Goal: Transaction & Acquisition: Purchase product/service

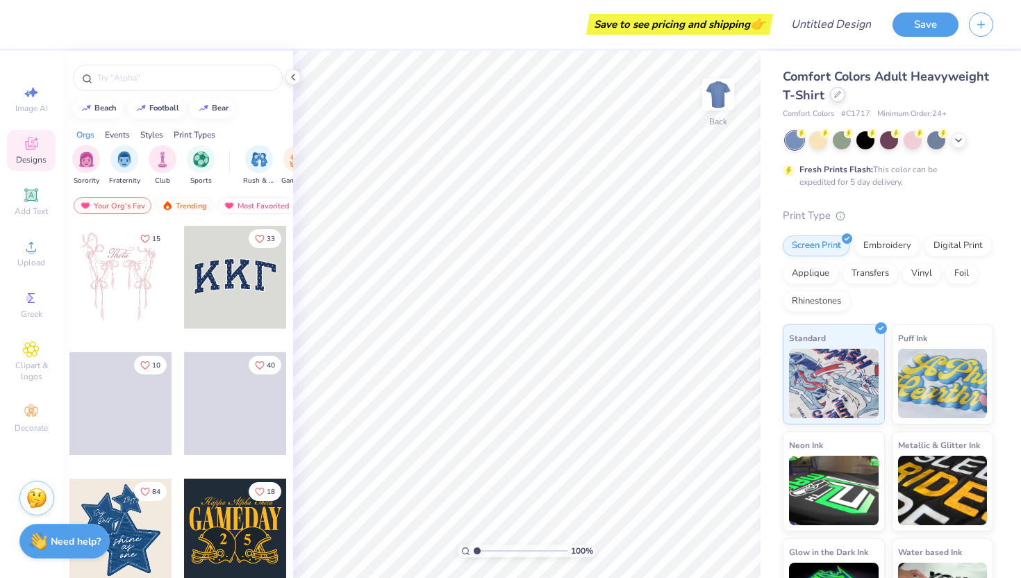
click at [843, 94] on div at bounding box center [837, 94] width 15 height 15
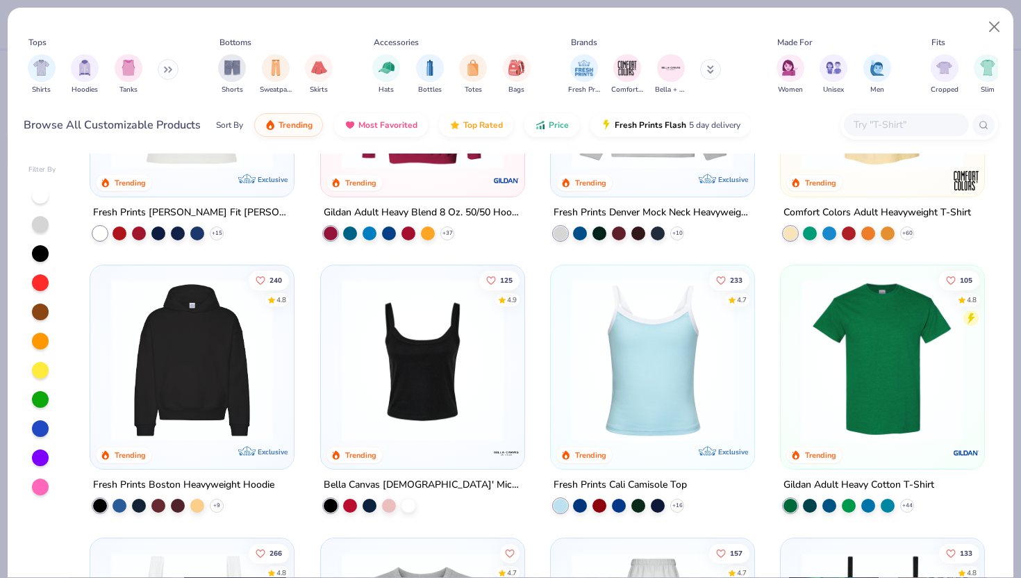
scroll to position [167, 0]
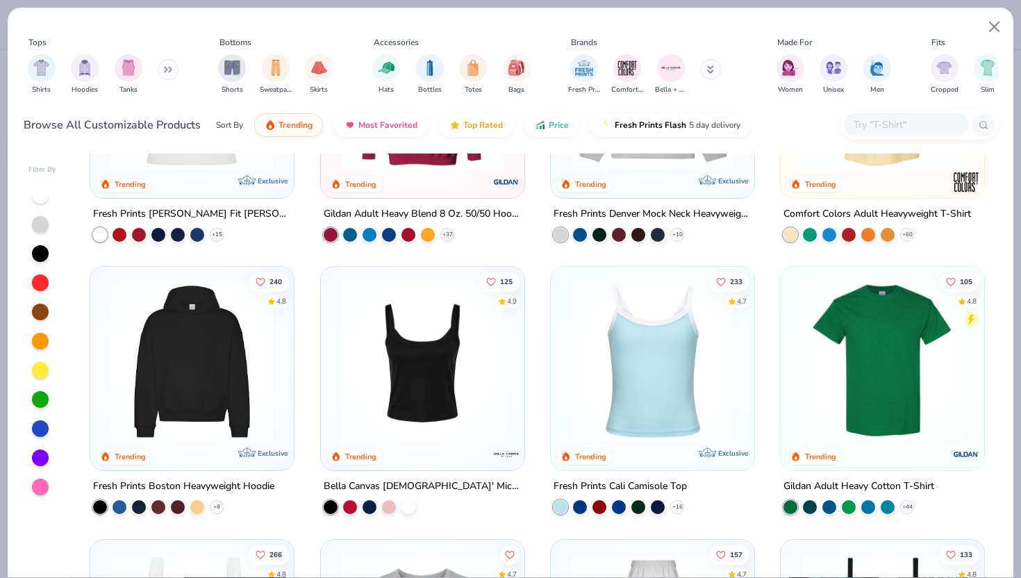
click at [224, 338] on img at bounding box center [192, 362] width 176 height 162
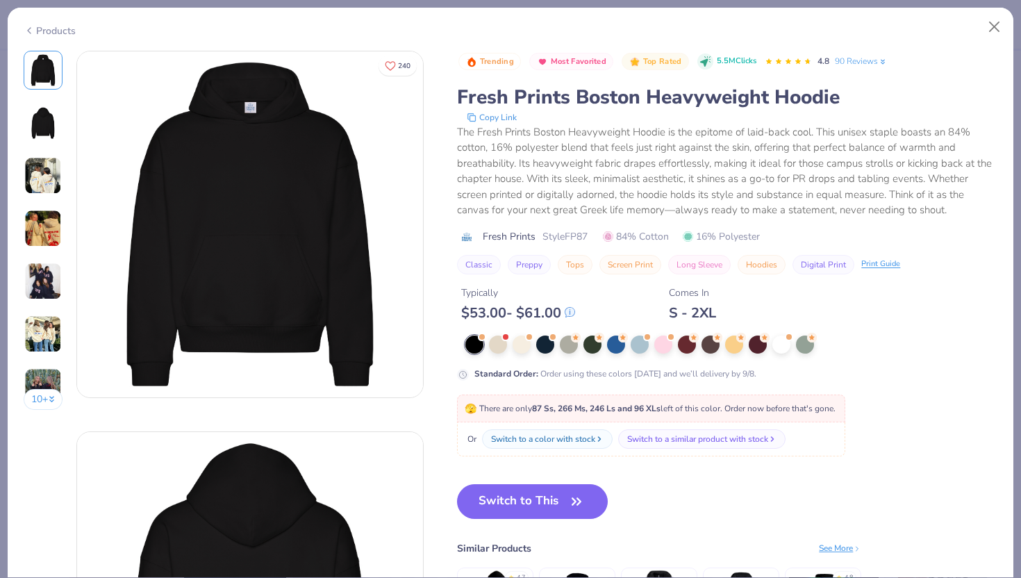
click at [31, 35] on div "Products" at bounding box center [511, 26] width 1006 height 36
click at [27, 28] on icon at bounding box center [29, 30] width 11 height 17
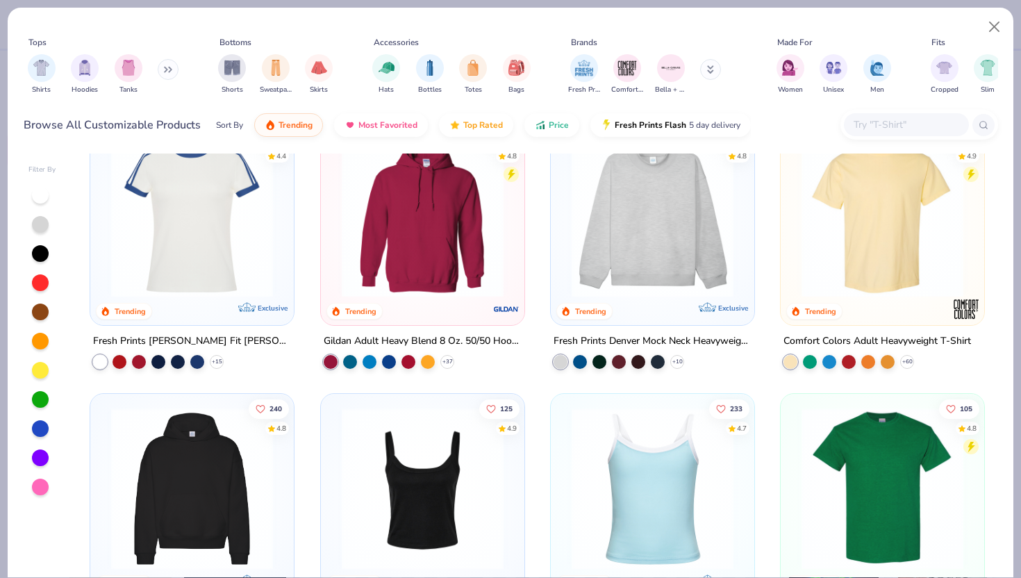
scroll to position [11, 0]
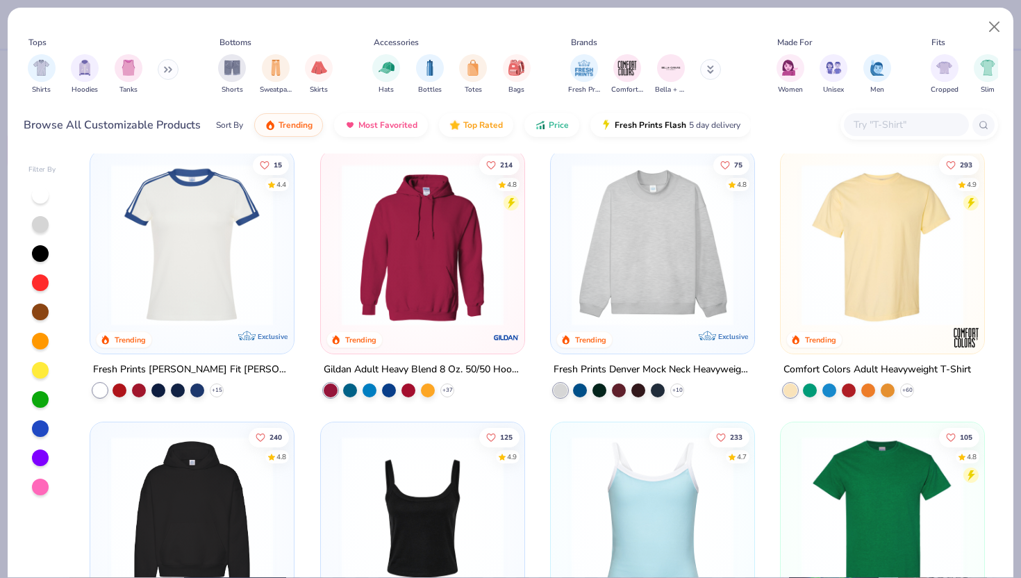
click at [606, 313] on img at bounding box center [653, 245] width 176 height 162
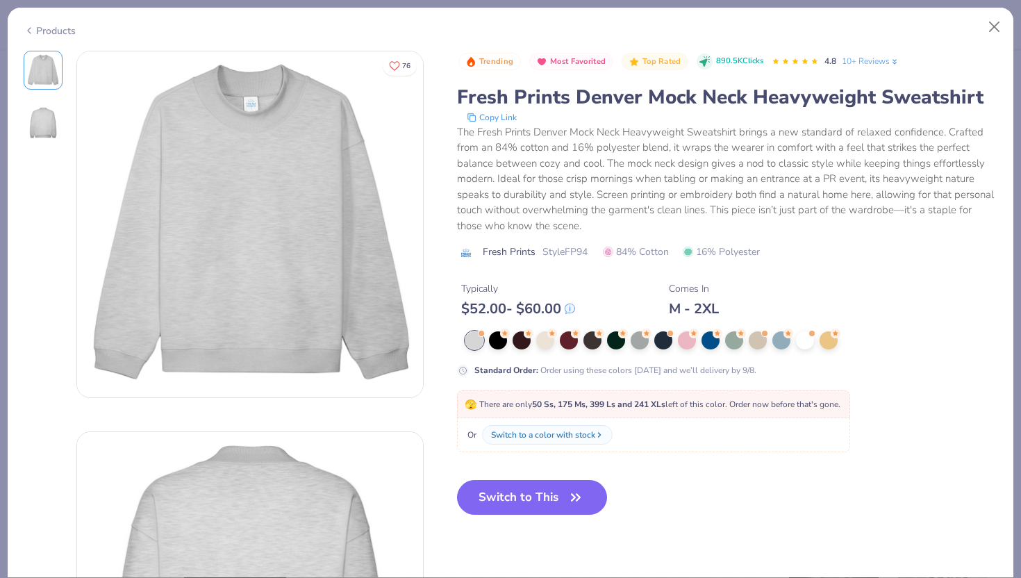
click at [29, 34] on icon at bounding box center [29, 30] width 11 height 17
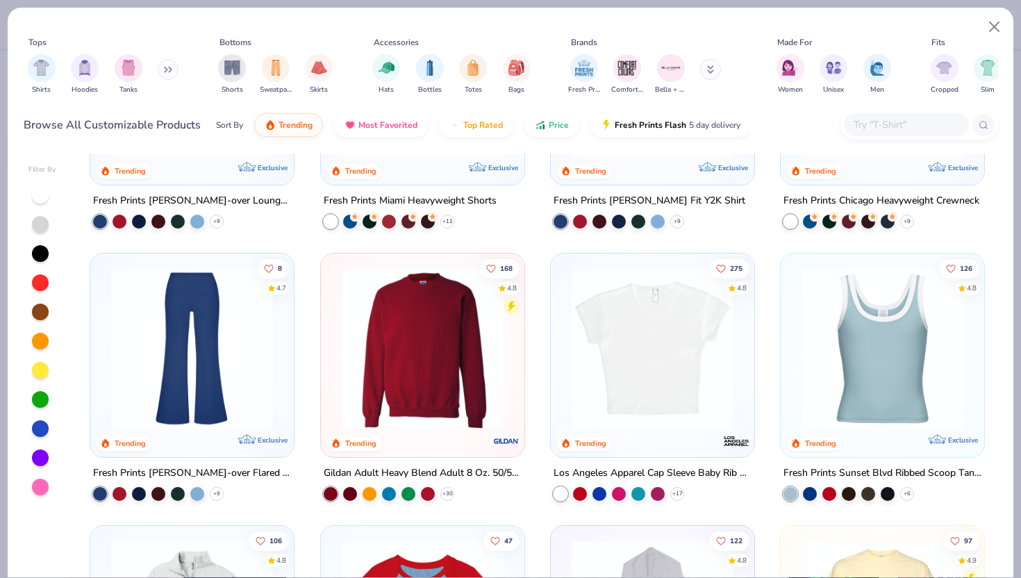
scroll to position [1096, 0]
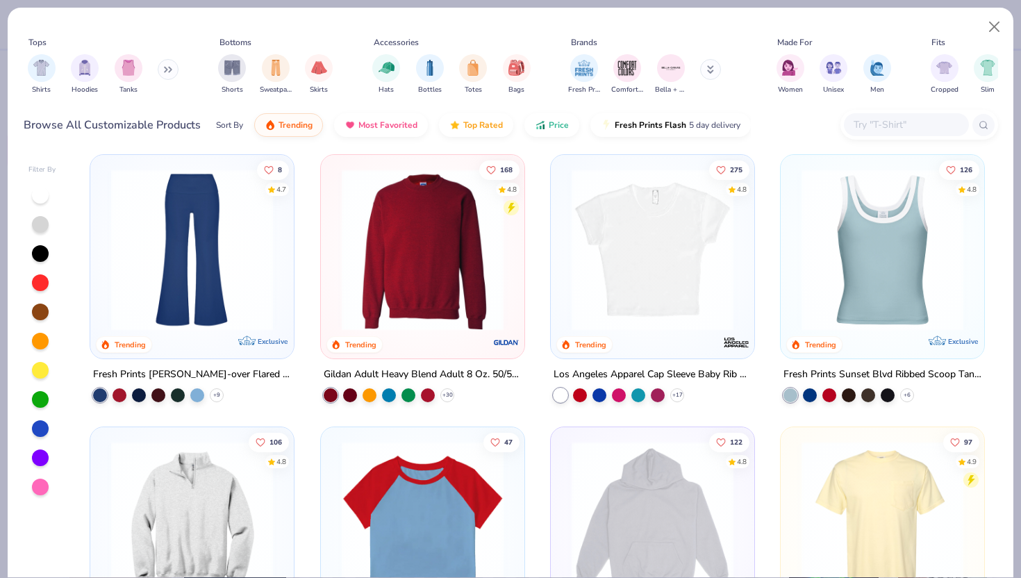
click at [436, 309] on img at bounding box center [423, 250] width 176 height 162
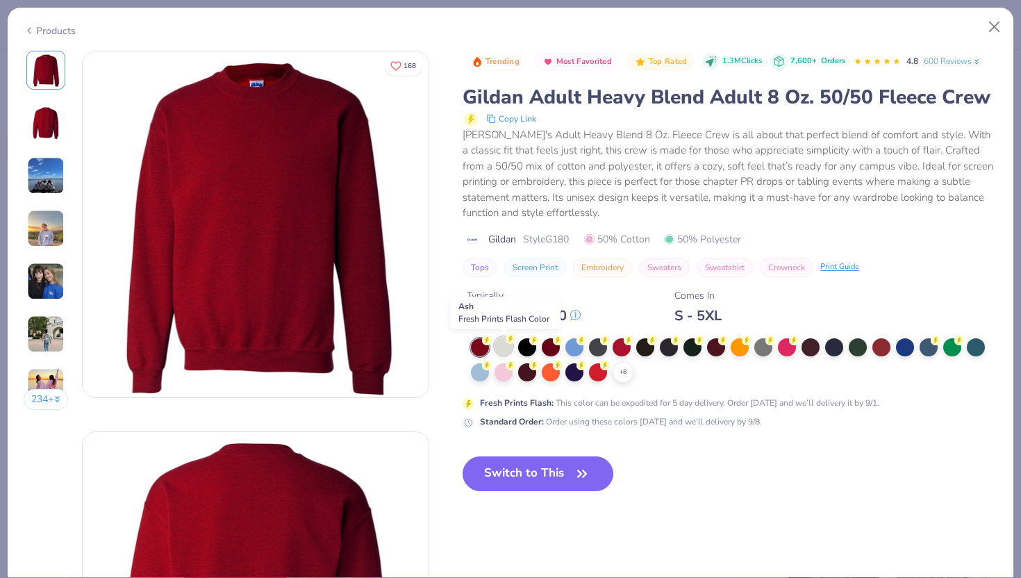
click at [492, 343] on circle at bounding box center [487, 341] width 10 height 10
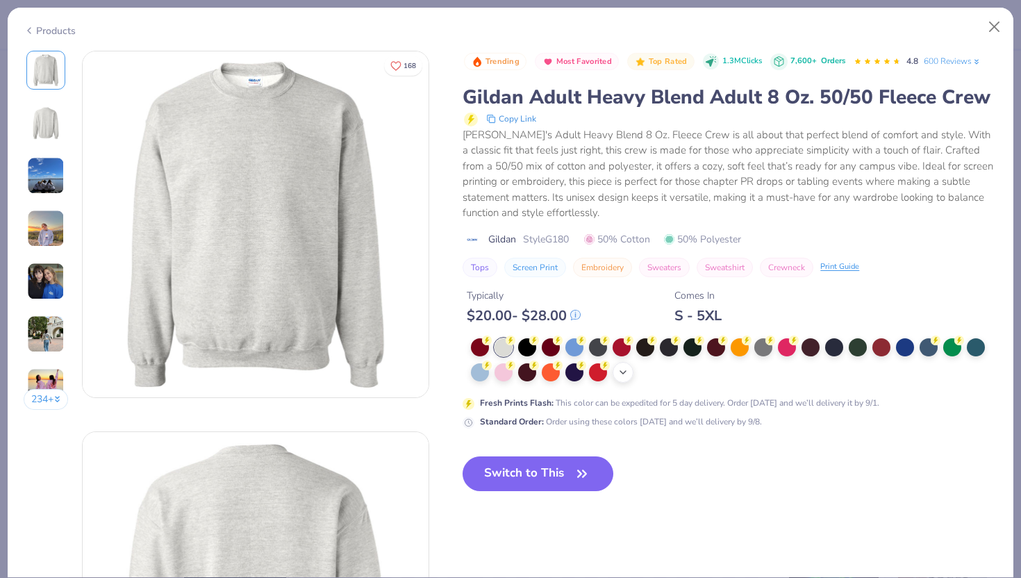
click at [622, 377] on icon at bounding box center [623, 372] width 11 height 11
click at [736, 368] on div at bounding box center [740, 371] width 18 height 18
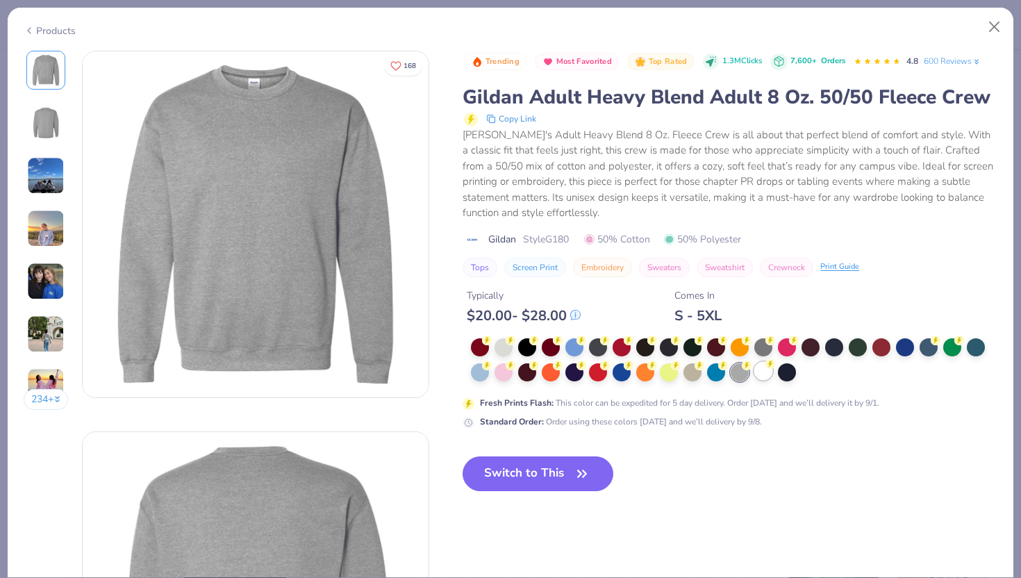
click at [765, 374] on div at bounding box center [763, 371] width 18 height 18
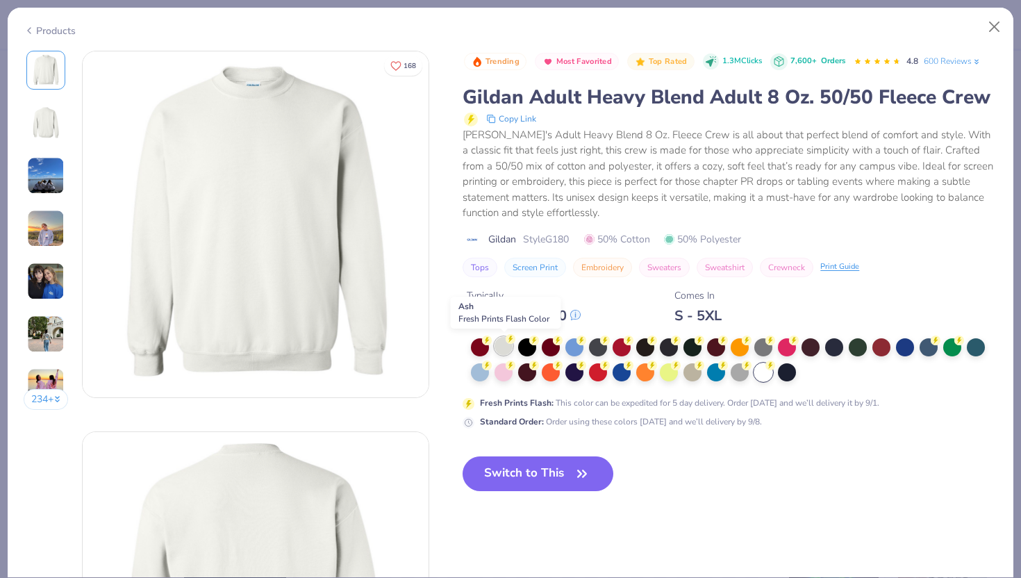
click at [506, 341] on icon at bounding box center [511, 339] width 10 height 10
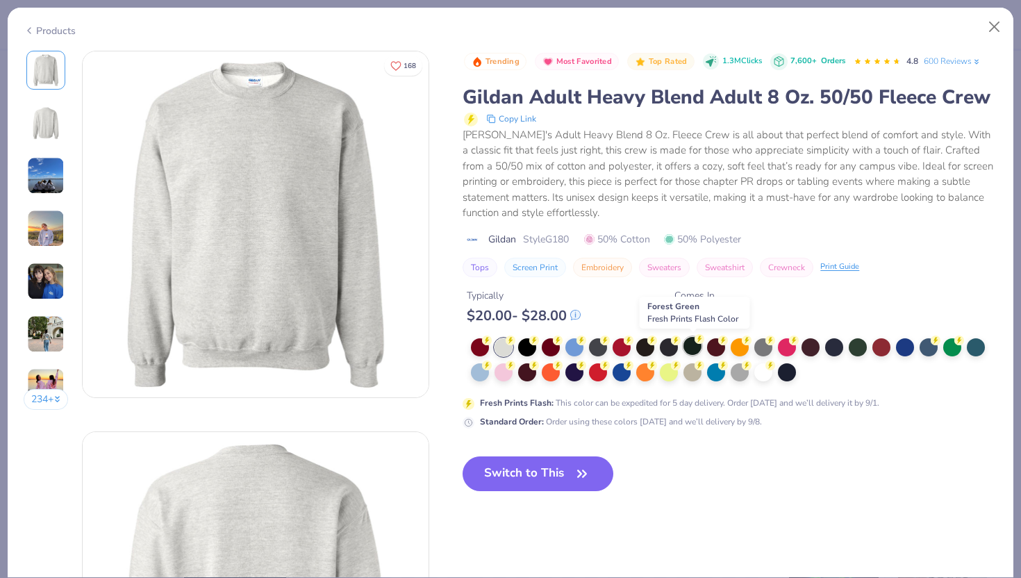
click at [693, 349] on div at bounding box center [693, 346] width 18 height 18
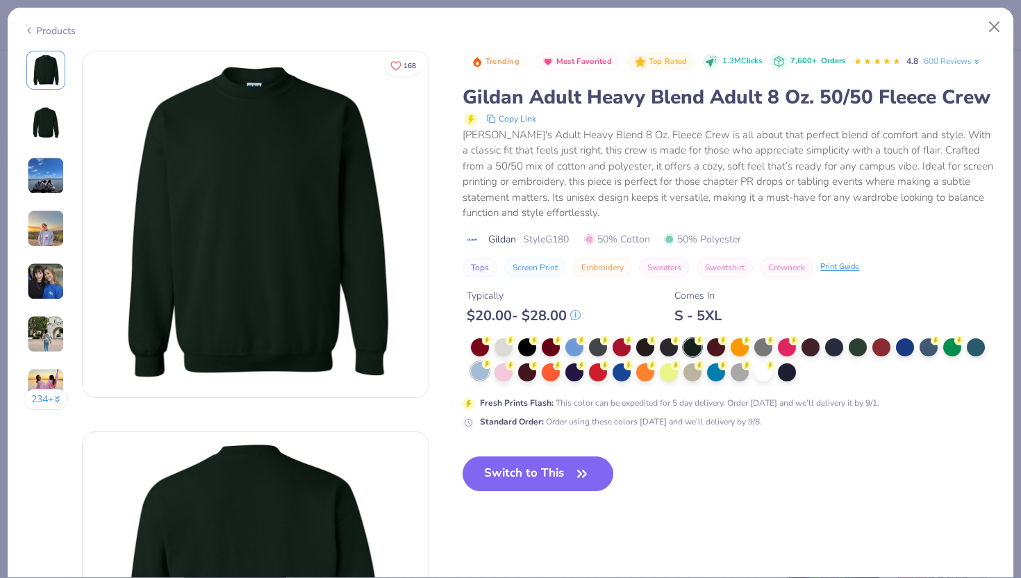
click at [486, 368] on icon at bounding box center [487, 364] width 10 height 10
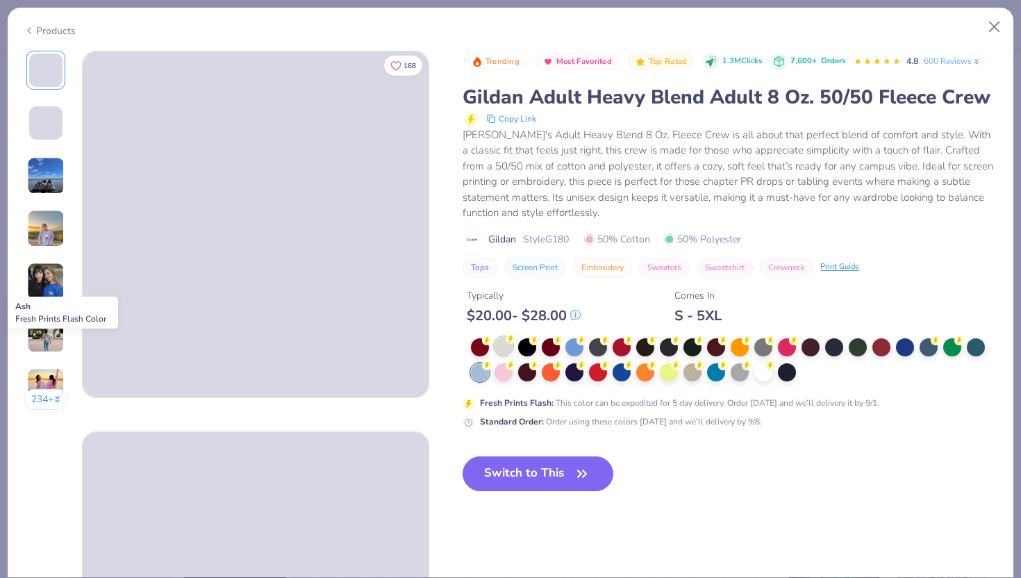
click at [508, 345] on div at bounding box center [504, 346] width 18 height 18
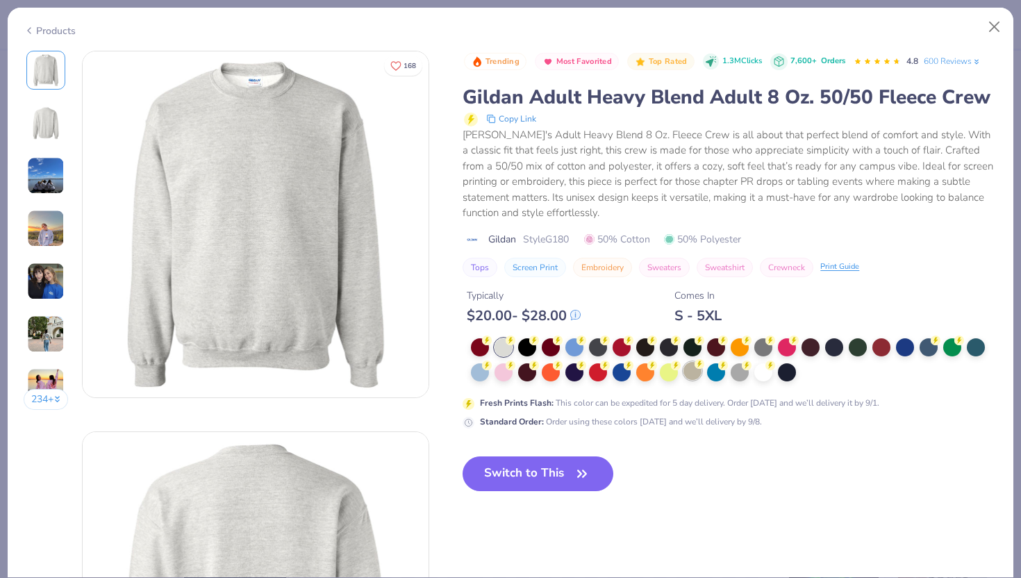
click at [686, 374] on div at bounding box center [693, 371] width 18 height 18
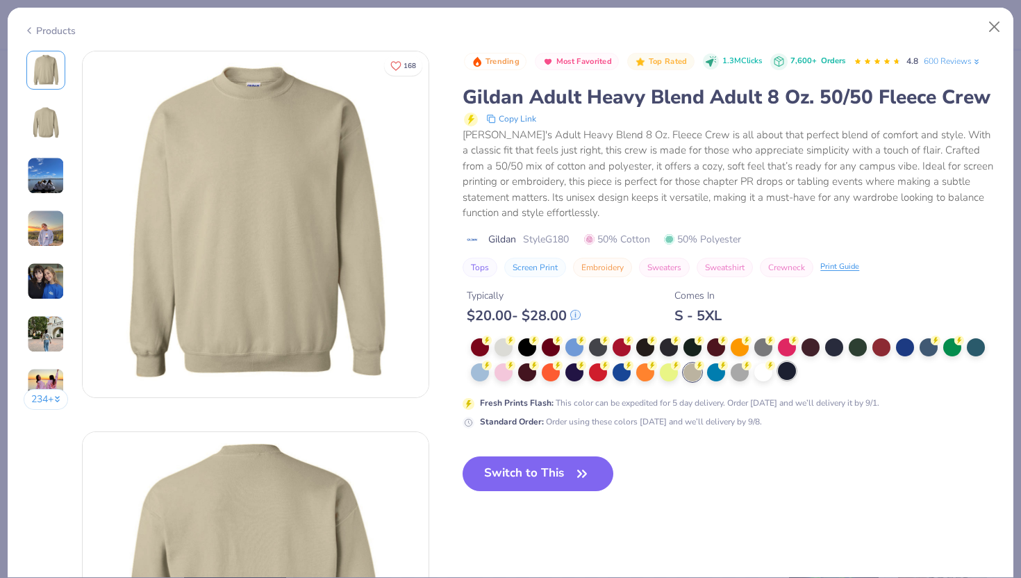
click at [793, 369] on div at bounding box center [787, 371] width 18 height 18
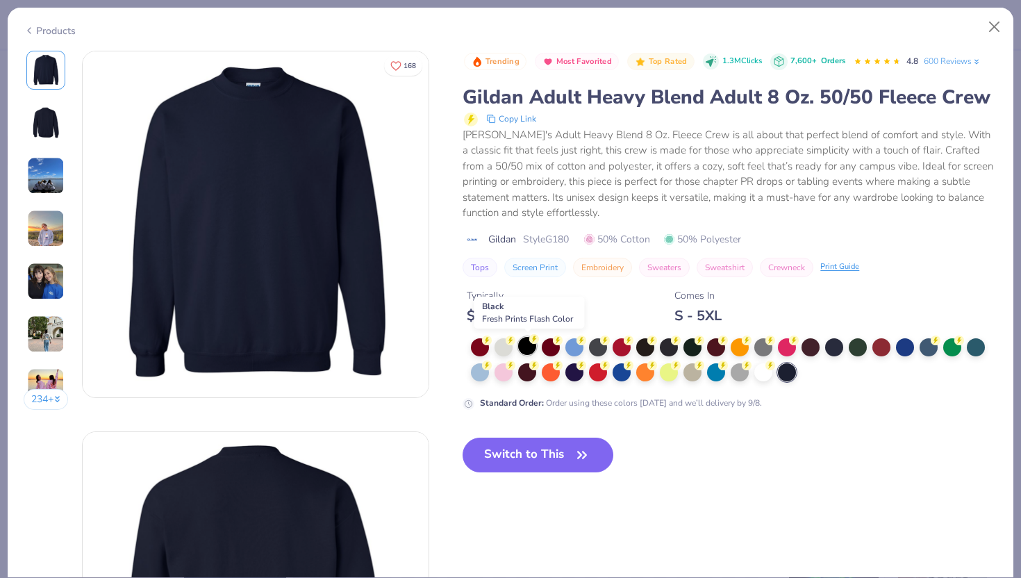
click at [531, 352] on div at bounding box center [527, 346] width 18 height 18
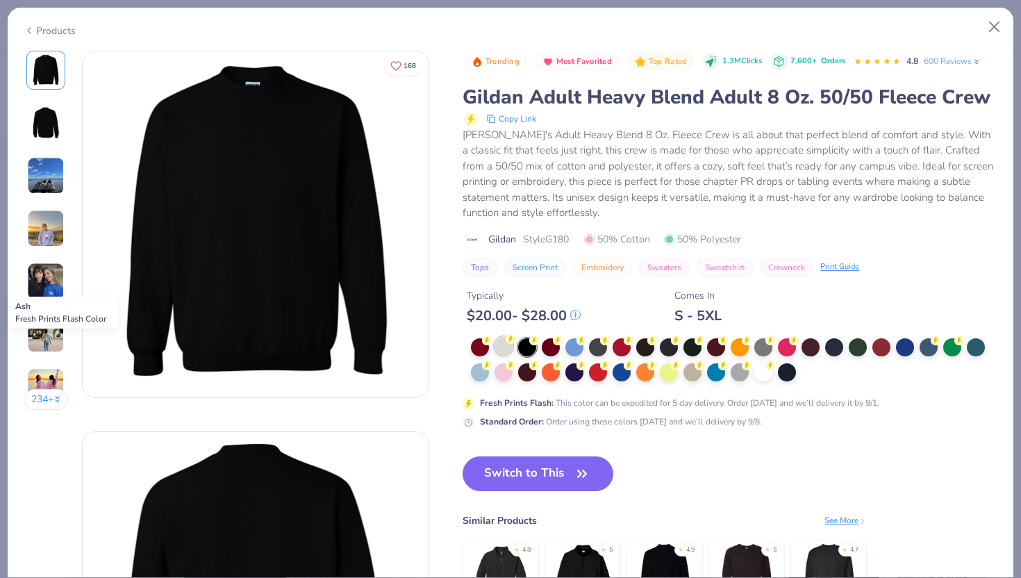
click at [501, 349] on div at bounding box center [504, 346] width 18 height 18
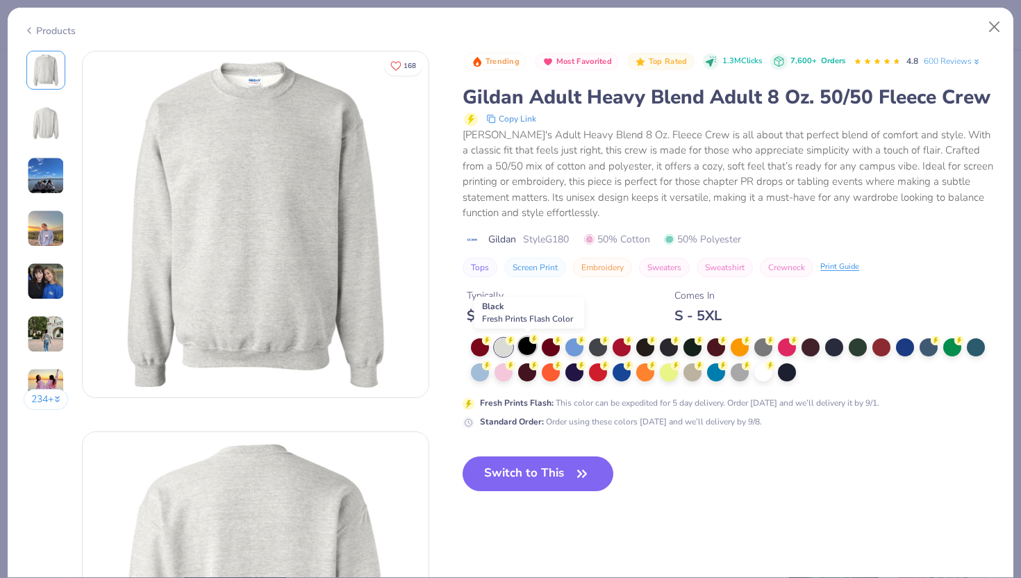
click at [528, 345] on div at bounding box center [527, 346] width 18 height 18
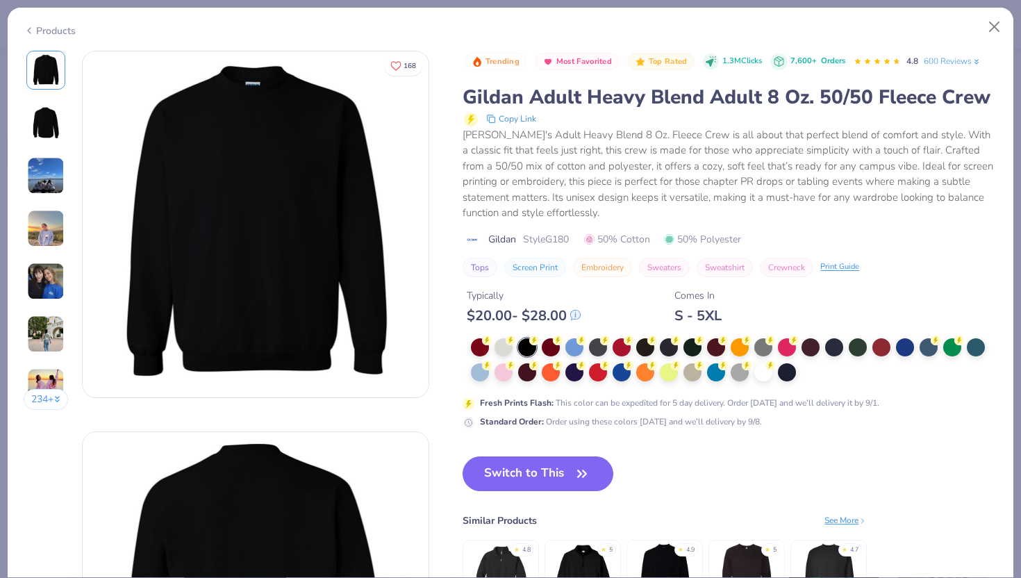
click at [29, 31] on icon at bounding box center [29, 30] width 11 height 17
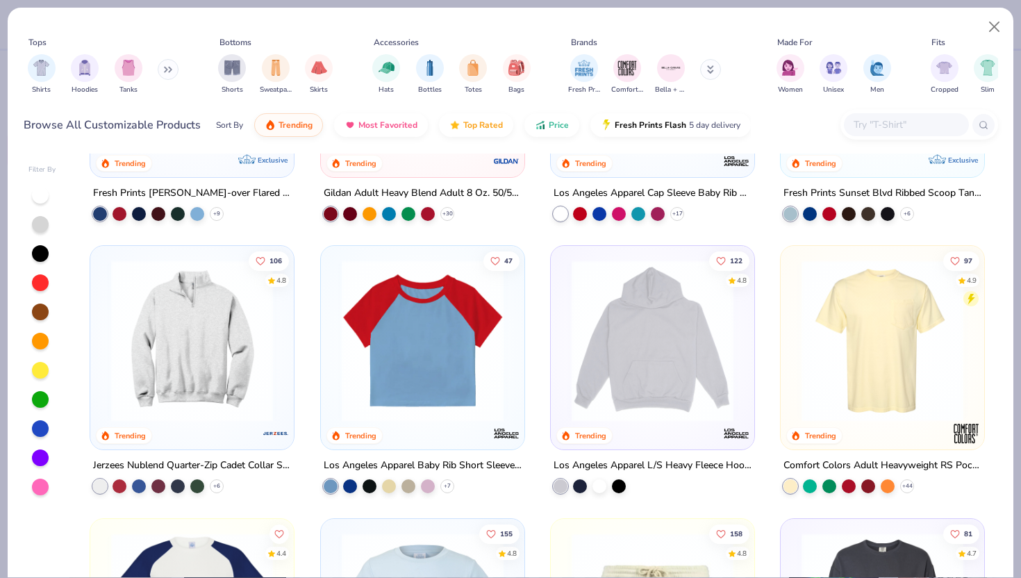
scroll to position [1342, 0]
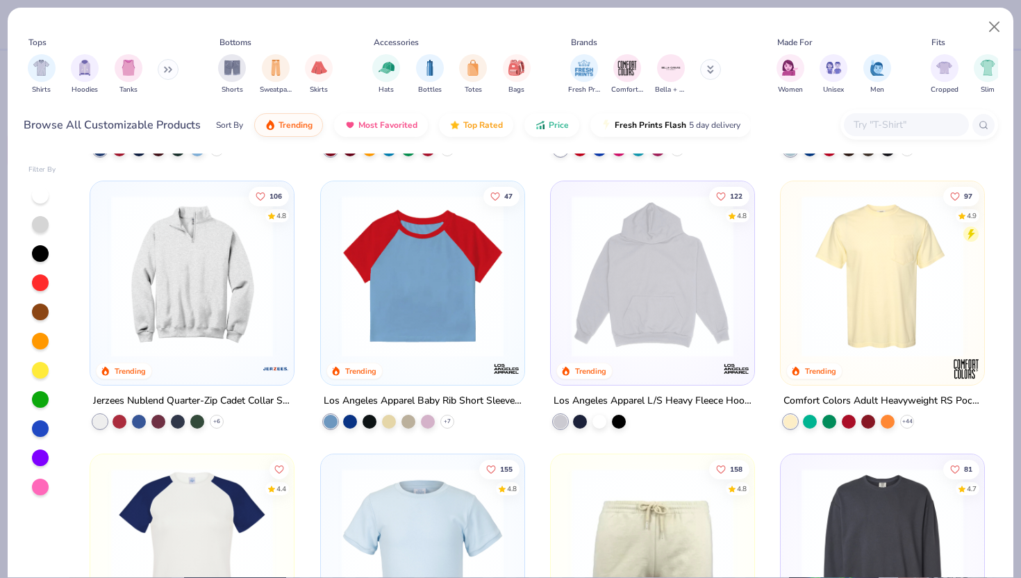
click at [681, 270] on img at bounding box center [653, 276] width 176 height 162
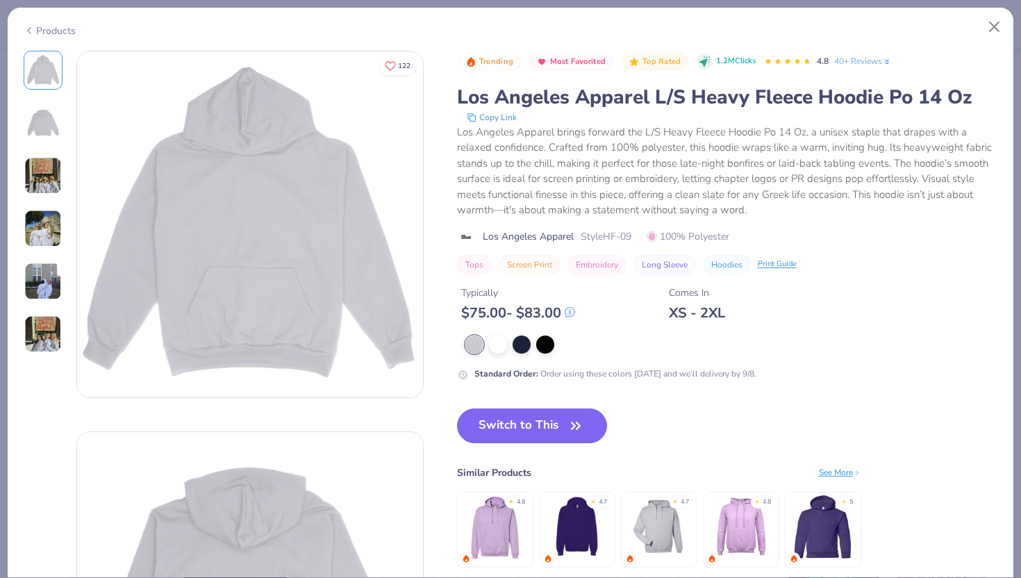
click at [26, 24] on icon at bounding box center [29, 30] width 11 height 17
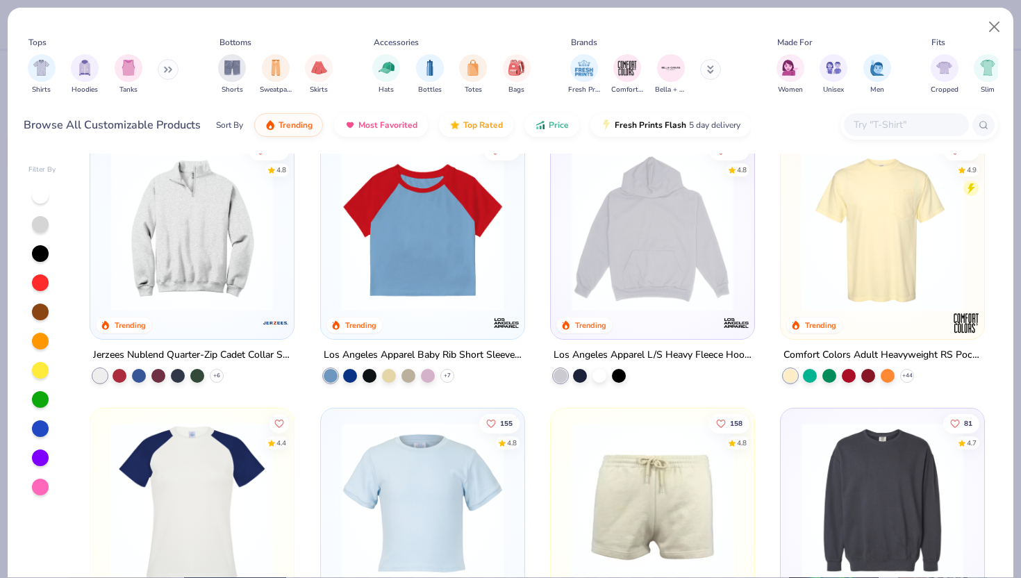
scroll to position [1391, 0]
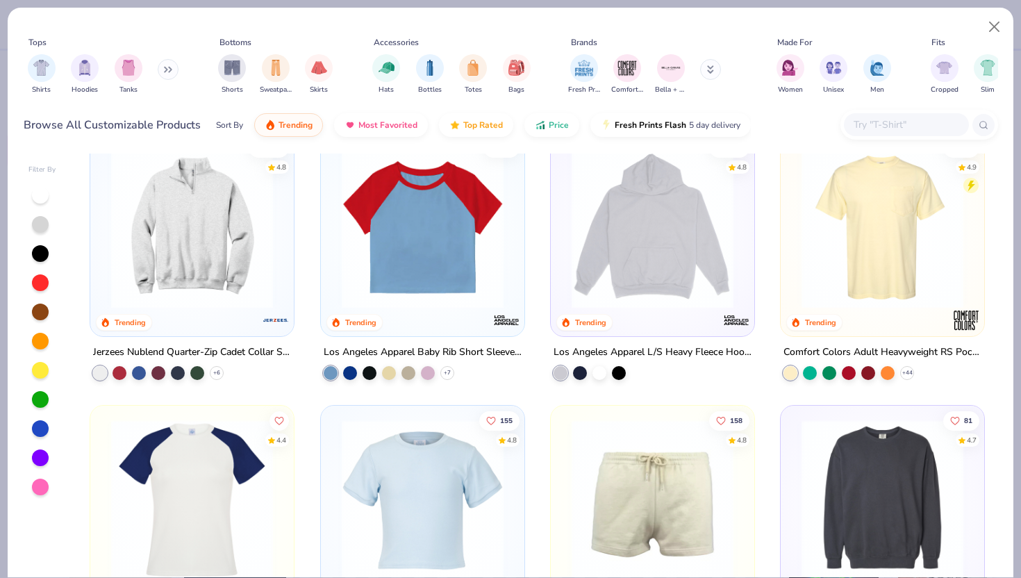
click at [215, 270] on img at bounding box center [192, 228] width 176 height 162
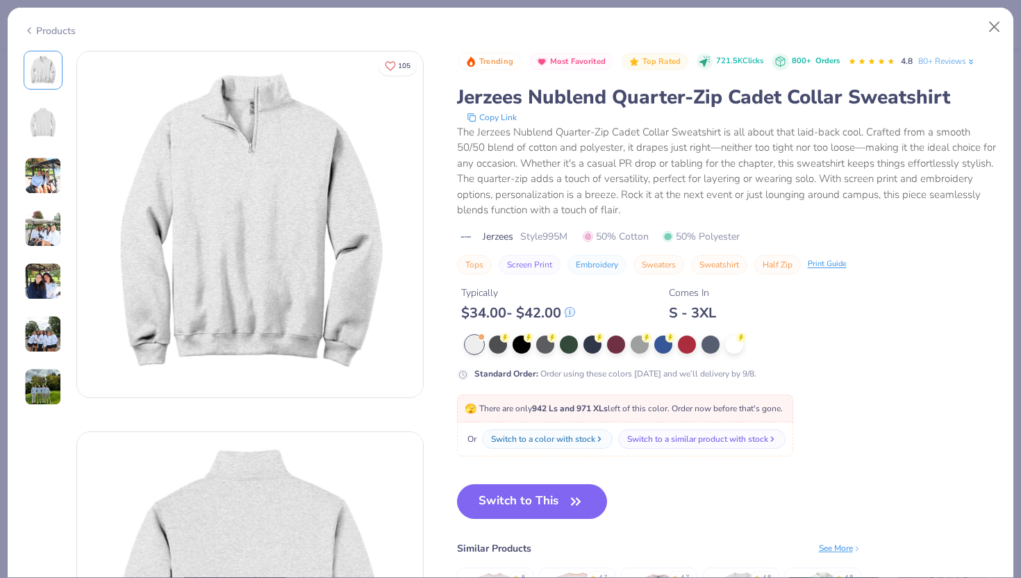
click at [33, 32] on icon at bounding box center [29, 30] width 11 height 17
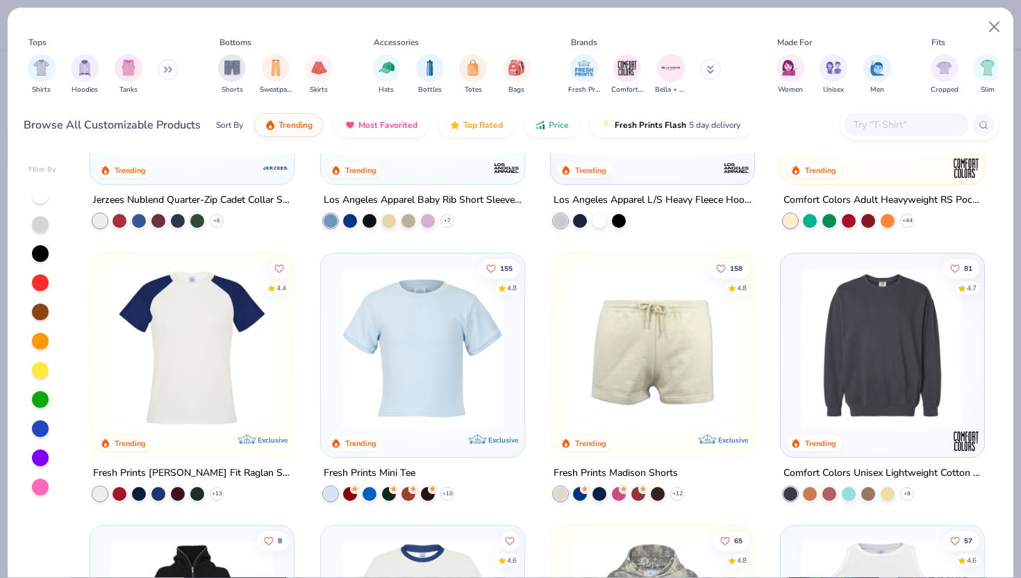
scroll to position [1583, 0]
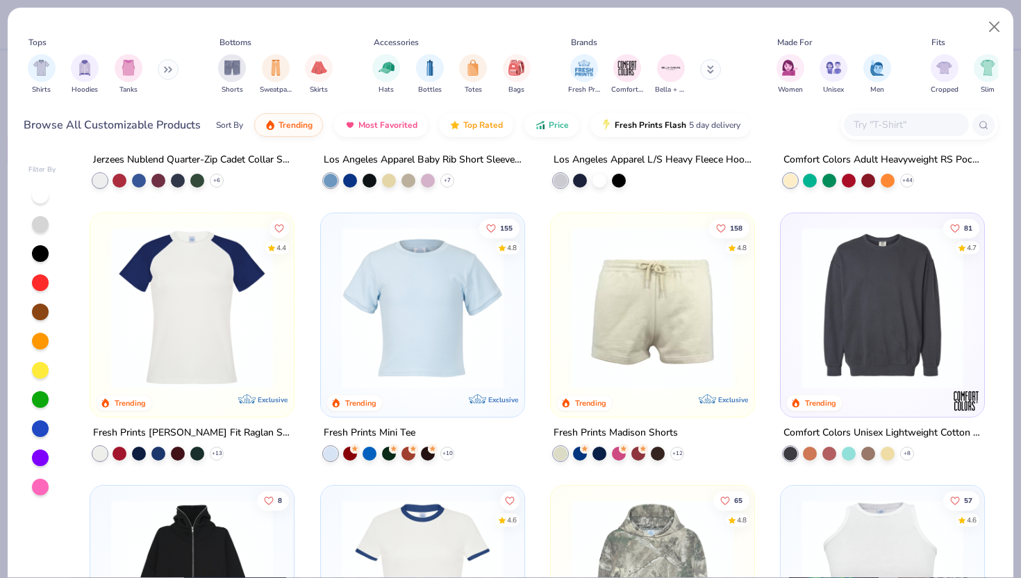
click at [902, 342] on img at bounding box center [883, 307] width 176 height 162
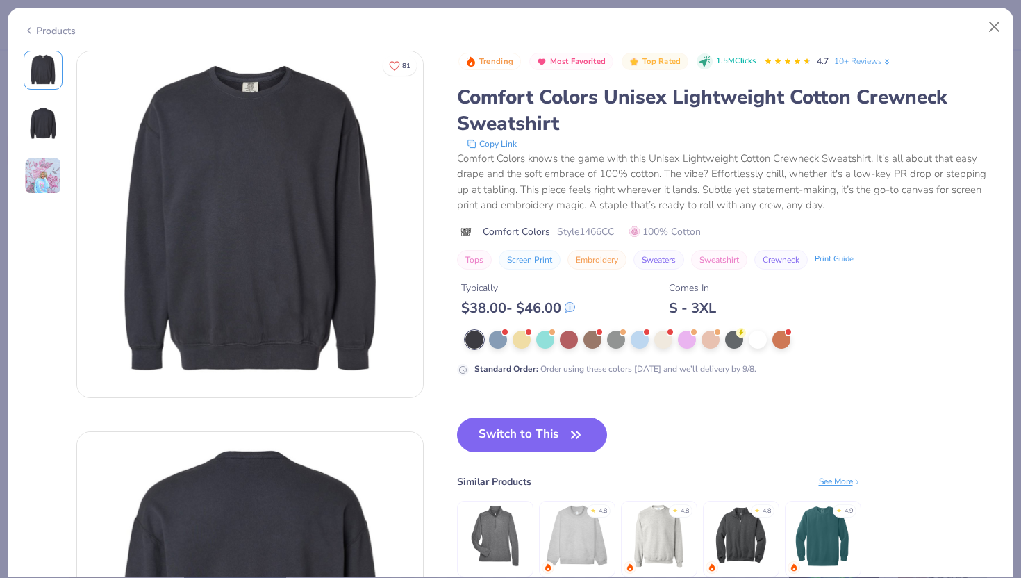
click at [603, 332] on div at bounding box center [731, 340] width 533 height 18
click at [617, 335] on div at bounding box center [616, 338] width 18 height 18
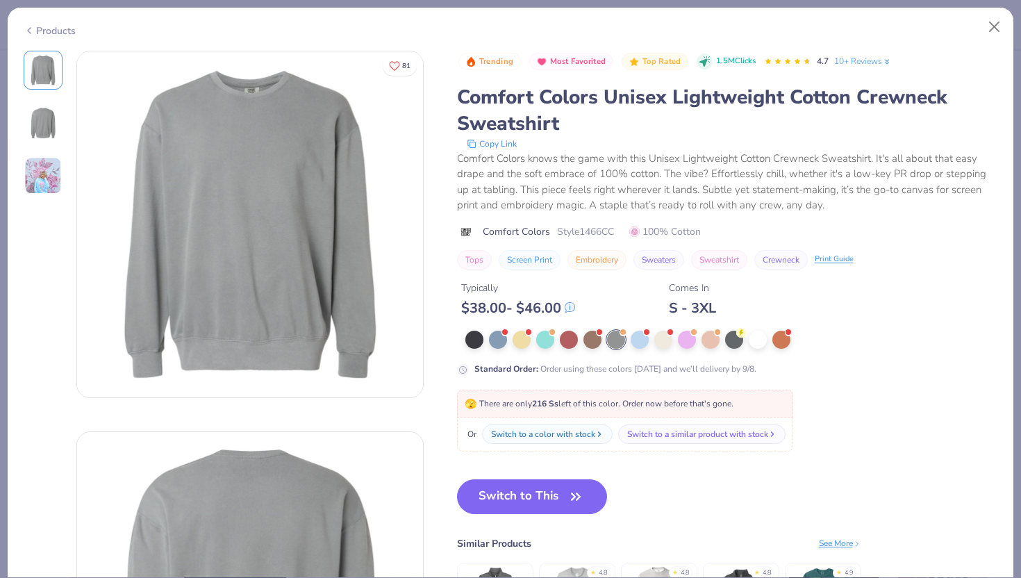
click at [31, 19] on div "Products" at bounding box center [511, 26] width 1006 height 36
click at [37, 27] on div "Products" at bounding box center [50, 31] width 52 height 15
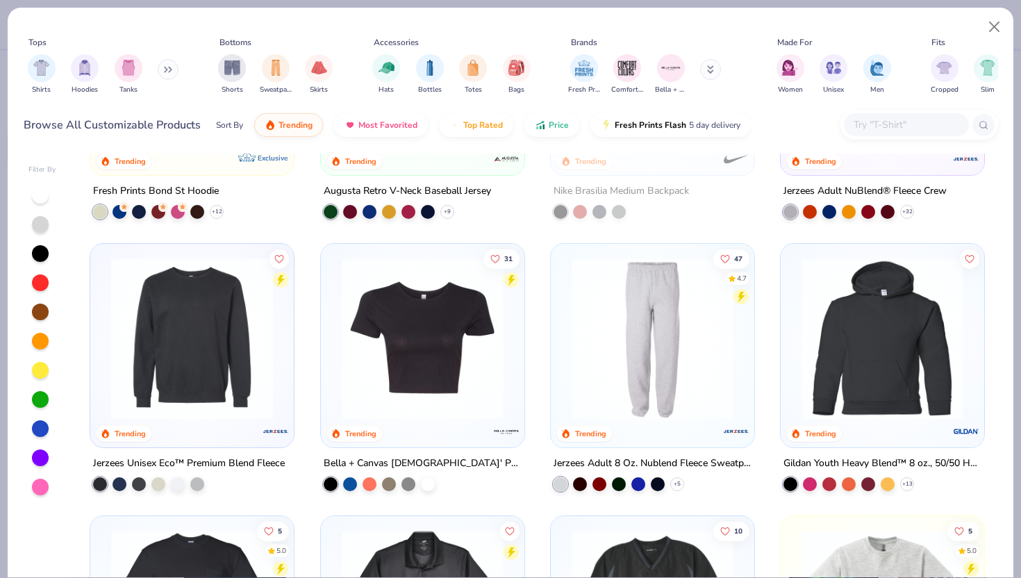
scroll to position [4006, 0]
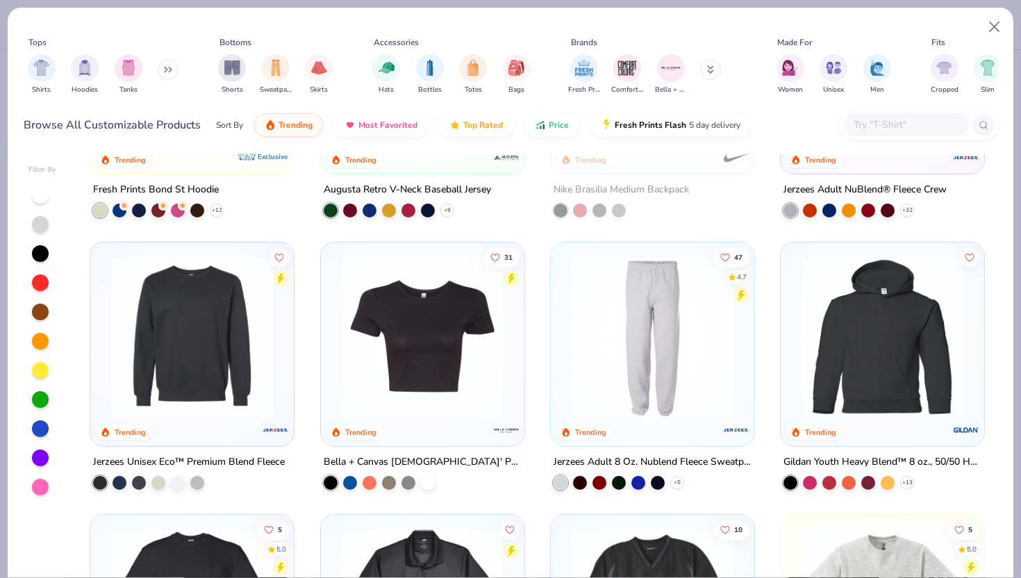
click at [866, 306] on img at bounding box center [883, 337] width 176 height 162
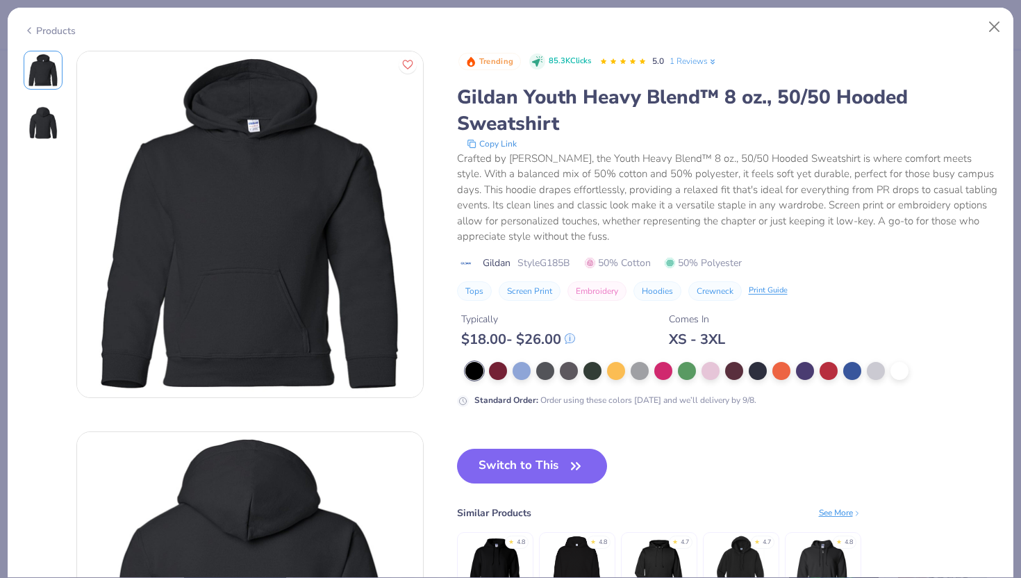
click at [29, 33] on icon at bounding box center [29, 30] width 11 height 17
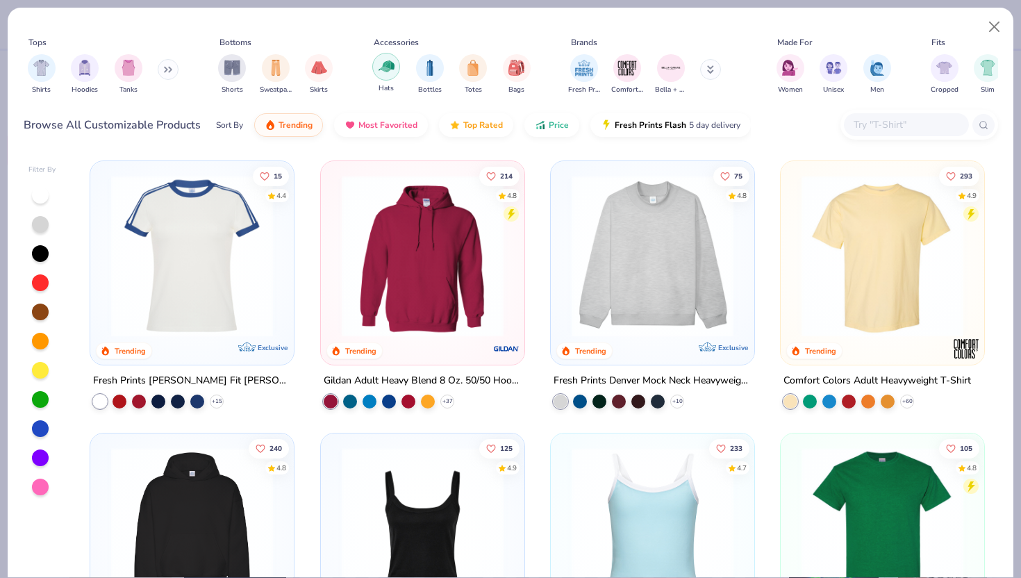
click at [393, 74] on img "filter for Hats" at bounding box center [387, 66] width 16 height 16
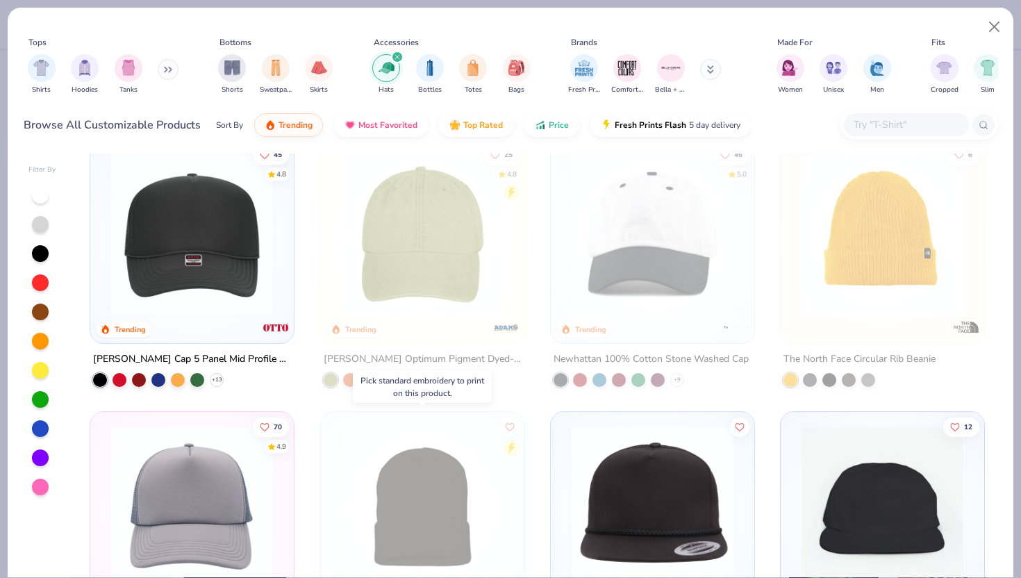
scroll to position [23, 0]
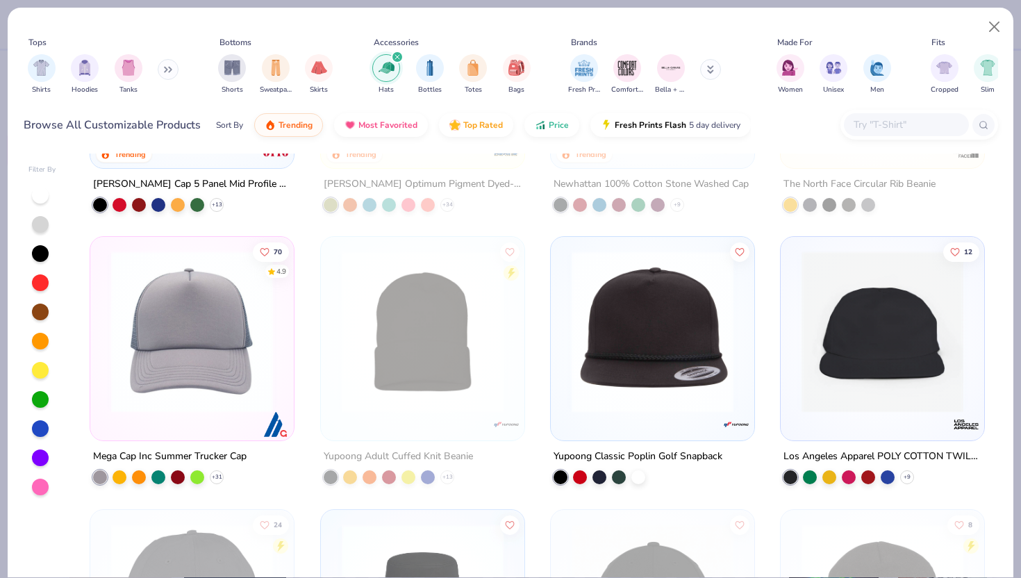
scroll to position [199, 0]
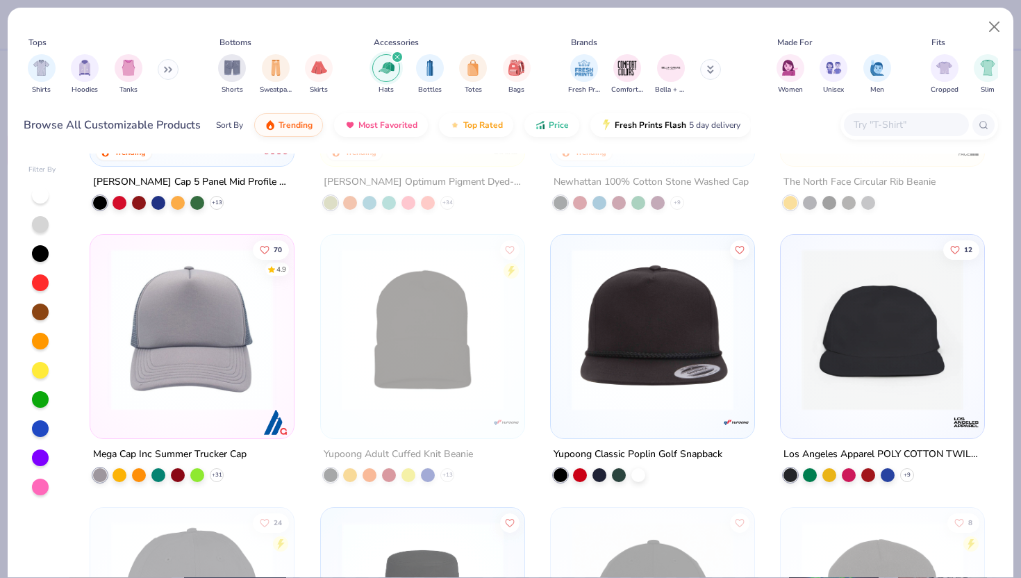
click at [174, 389] on img at bounding box center [192, 330] width 176 height 162
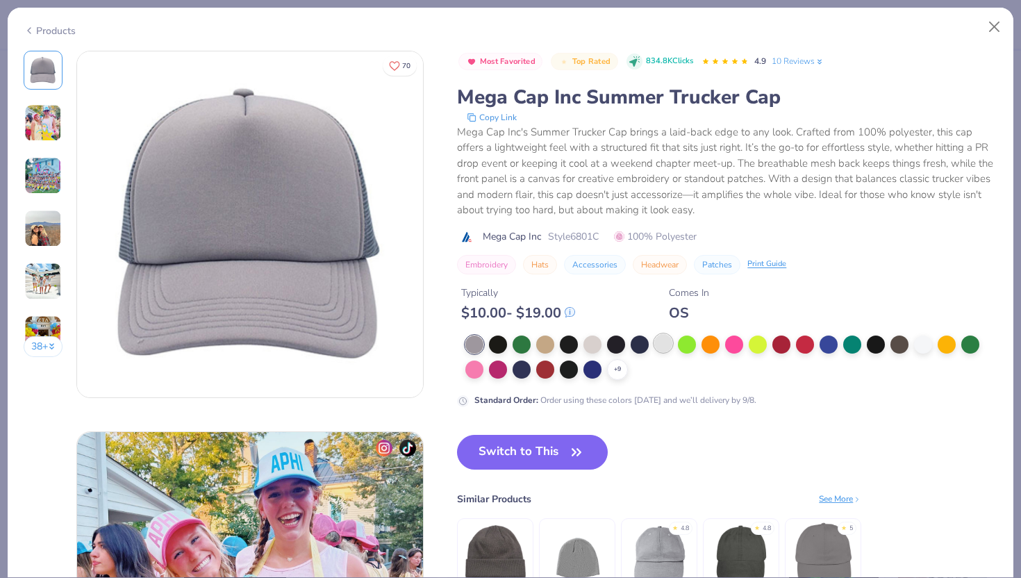
click at [661, 340] on div at bounding box center [663, 343] width 18 height 18
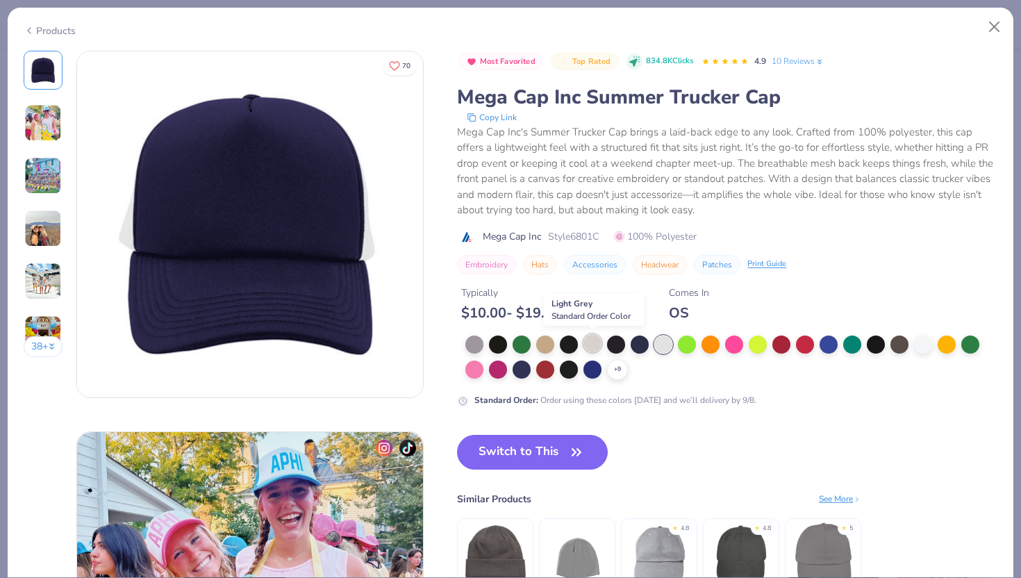
click at [593, 342] on div at bounding box center [593, 343] width 18 height 18
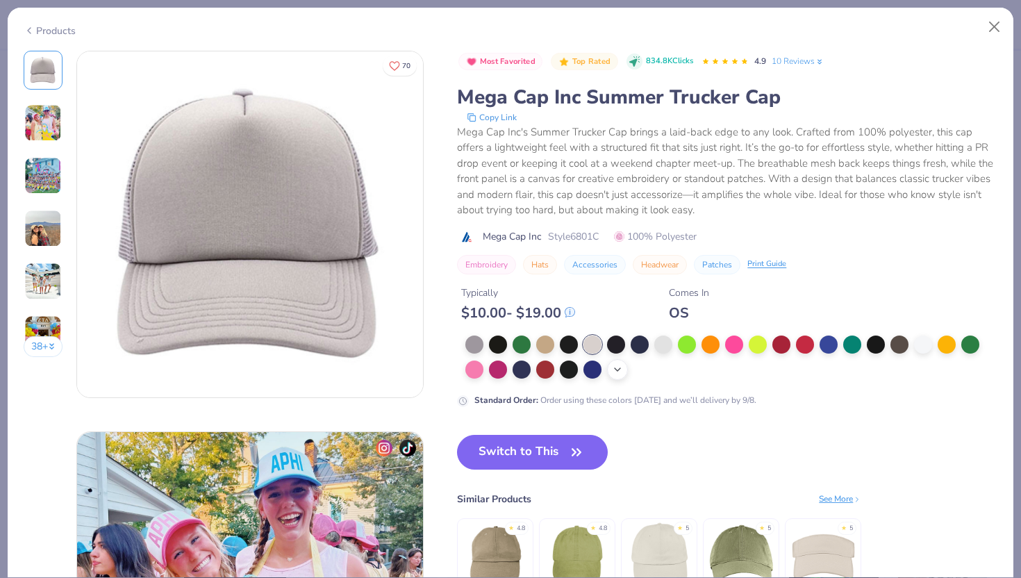
click at [618, 365] on icon at bounding box center [617, 369] width 11 height 11
click at [786, 370] on div at bounding box center [781, 368] width 18 height 18
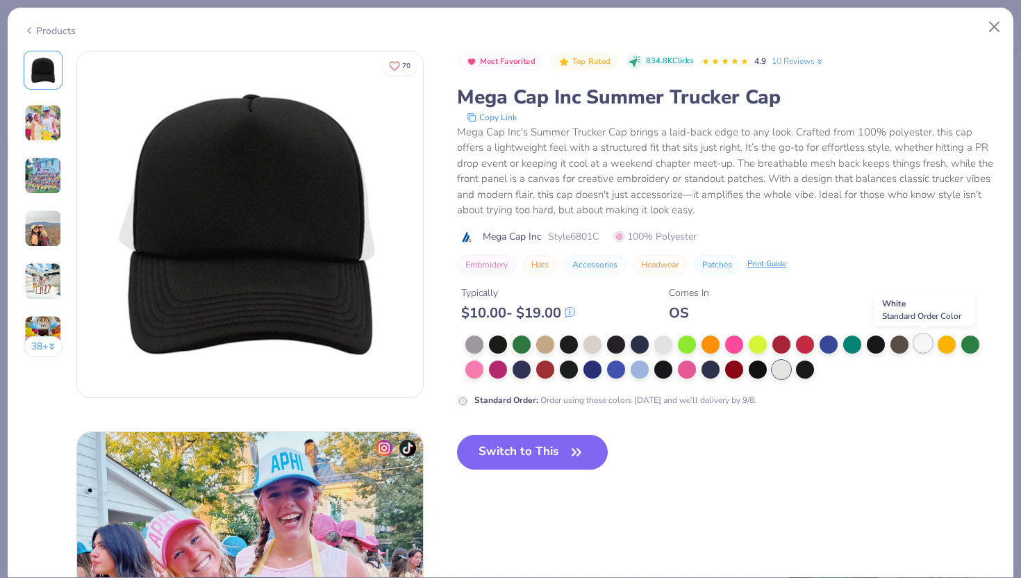
click at [921, 339] on div at bounding box center [923, 343] width 18 height 18
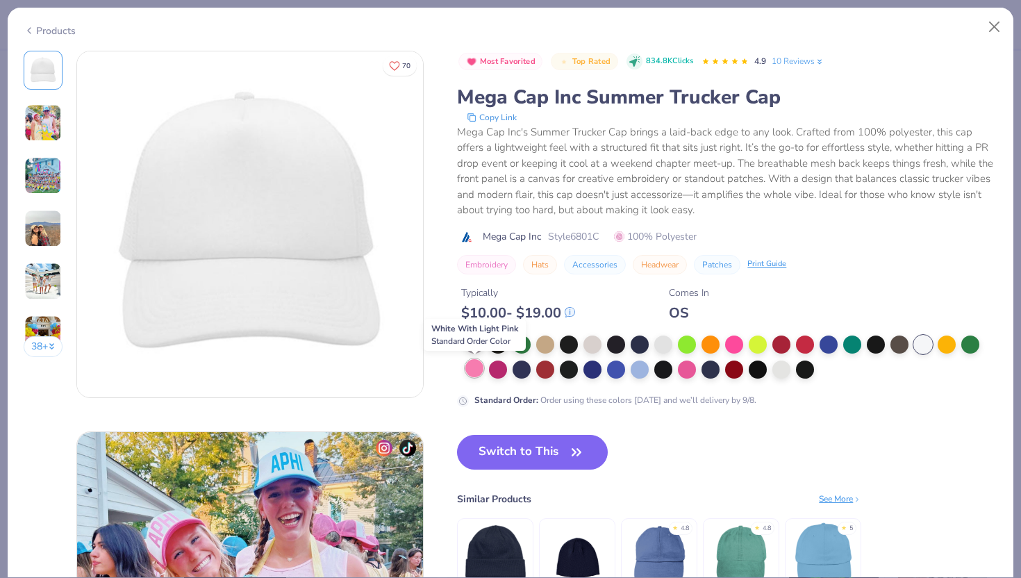
click at [472, 367] on div at bounding box center [474, 368] width 18 height 18
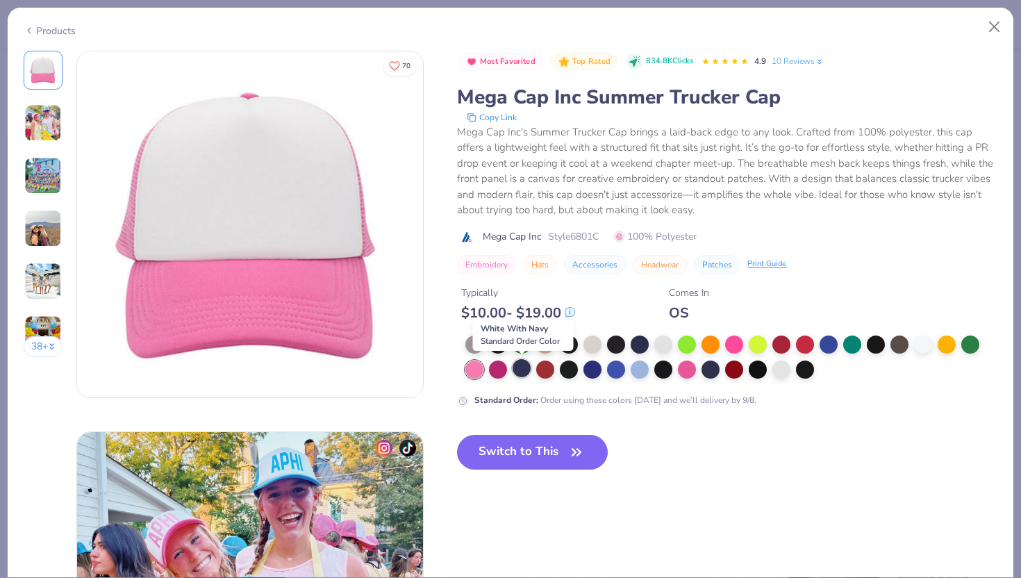
click at [522, 367] on div at bounding box center [522, 368] width 18 height 18
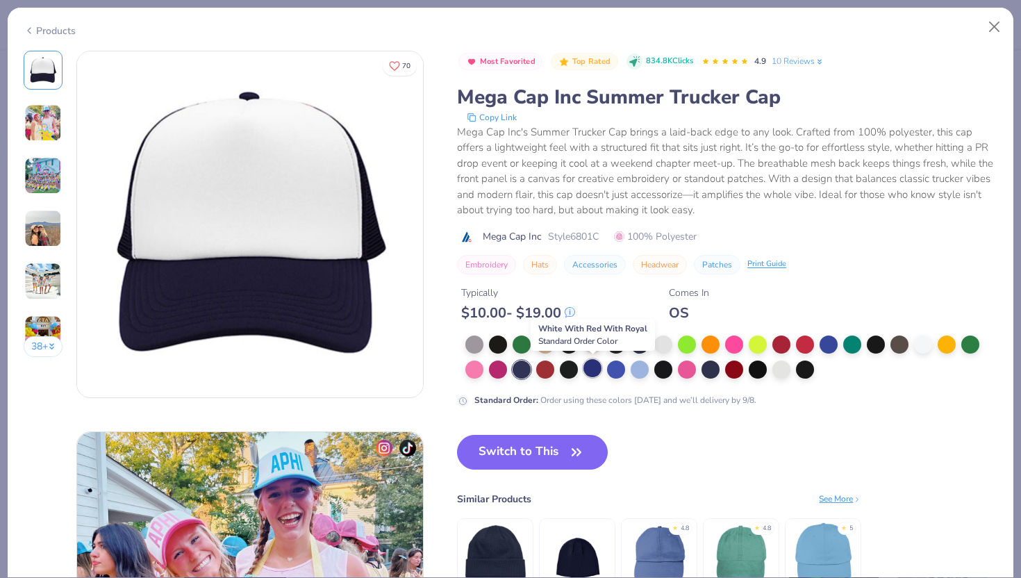
click at [594, 367] on div at bounding box center [593, 368] width 18 height 18
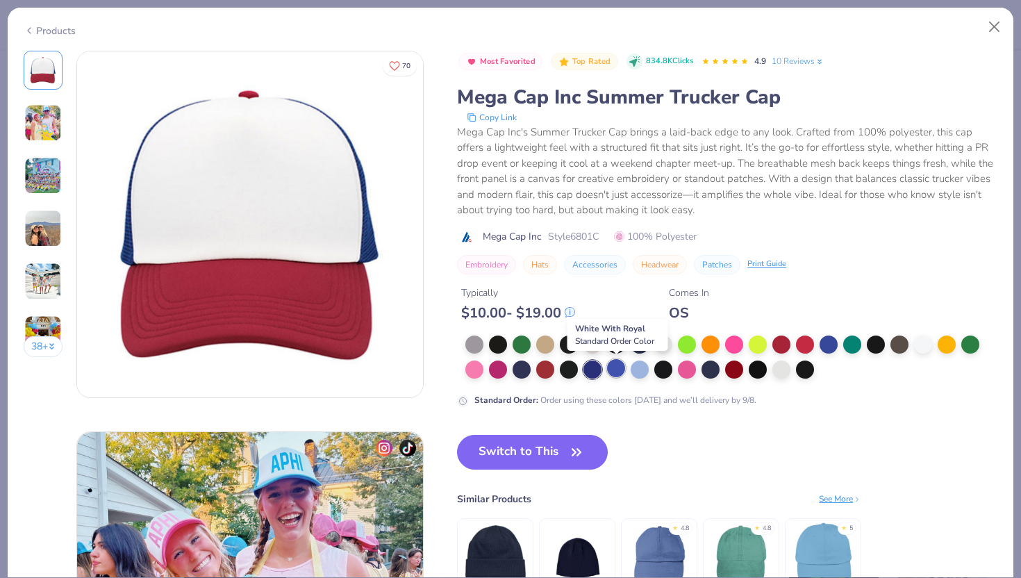
click at [625, 370] on div at bounding box center [616, 368] width 18 height 18
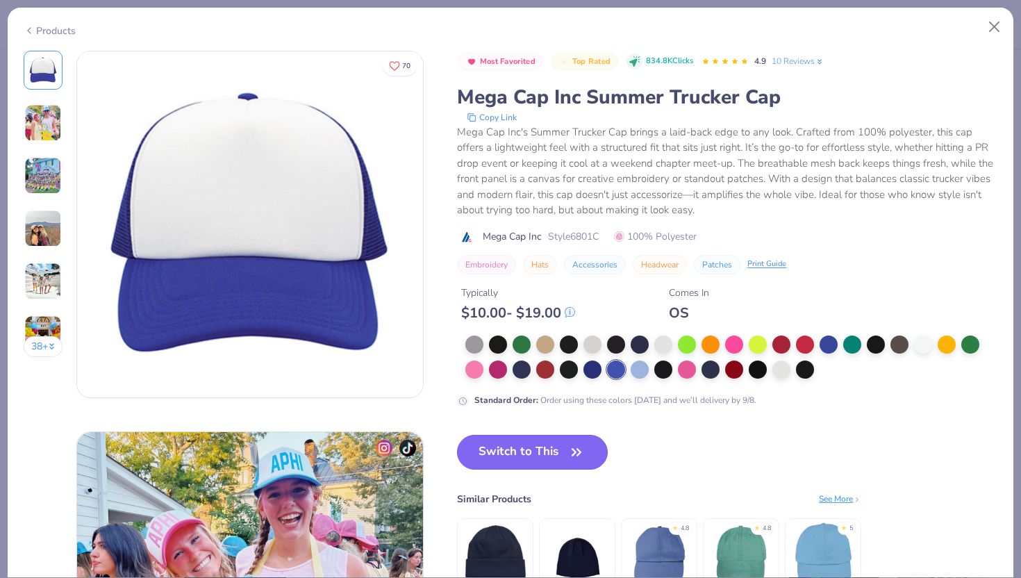
click at [538, 447] on button "Switch to This" at bounding box center [532, 452] width 151 height 35
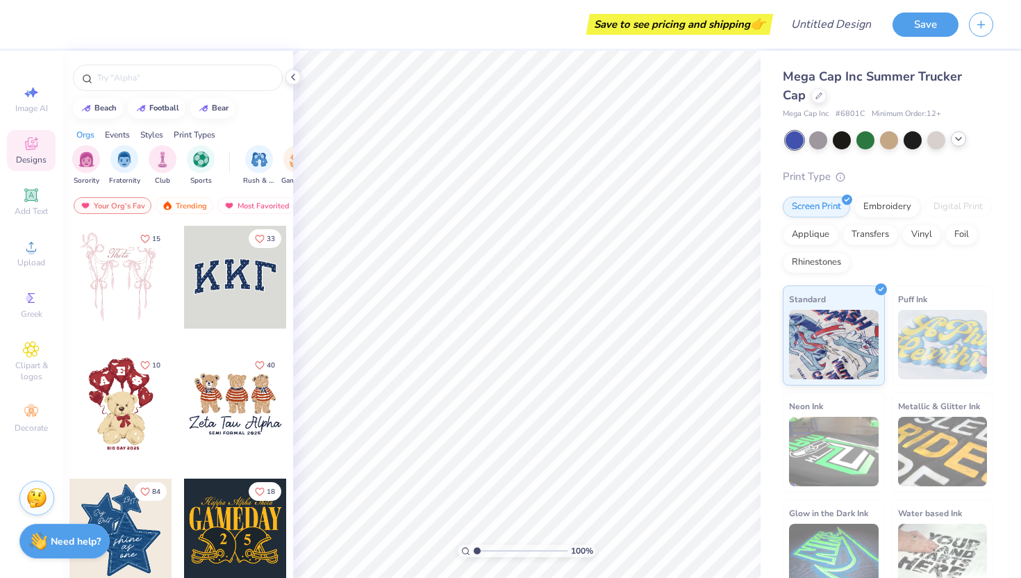
click at [953, 139] on icon at bounding box center [958, 138] width 11 height 11
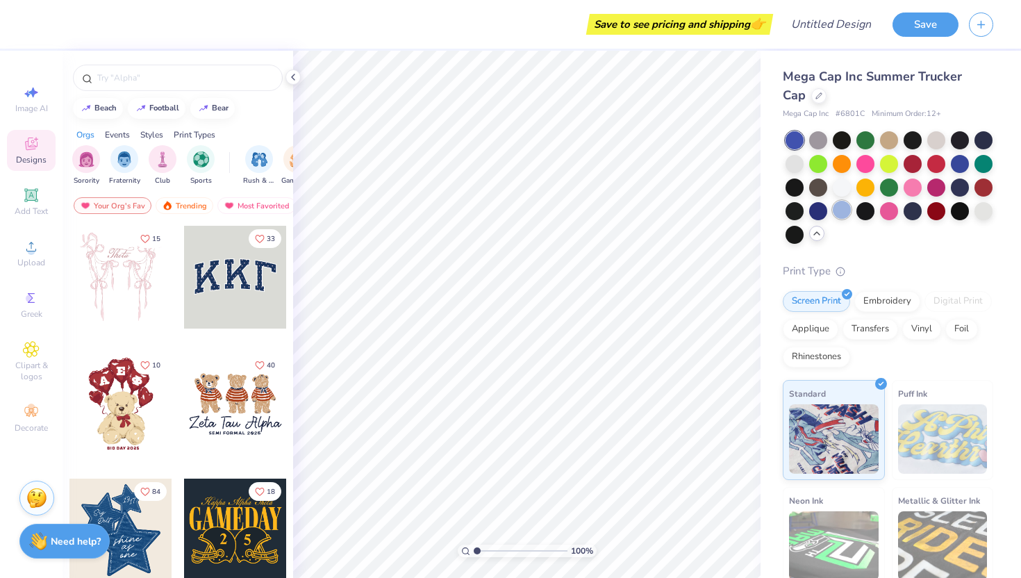
click at [844, 203] on div at bounding box center [842, 210] width 18 height 18
click at [843, 187] on div at bounding box center [842, 186] width 18 height 18
click at [994, 208] on div "Mega Cap Inc Summer Trucker Cap Mega Cap Inc # 6801C Minimum Order: 12 + Print …" at bounding box center [891, 372] width 261 height 643
click at [988, 208] on div at bounding box center [984, 210] width 18 height 18
click at [929, 142] on div at bounding box center [936, 139] width 18 height 18
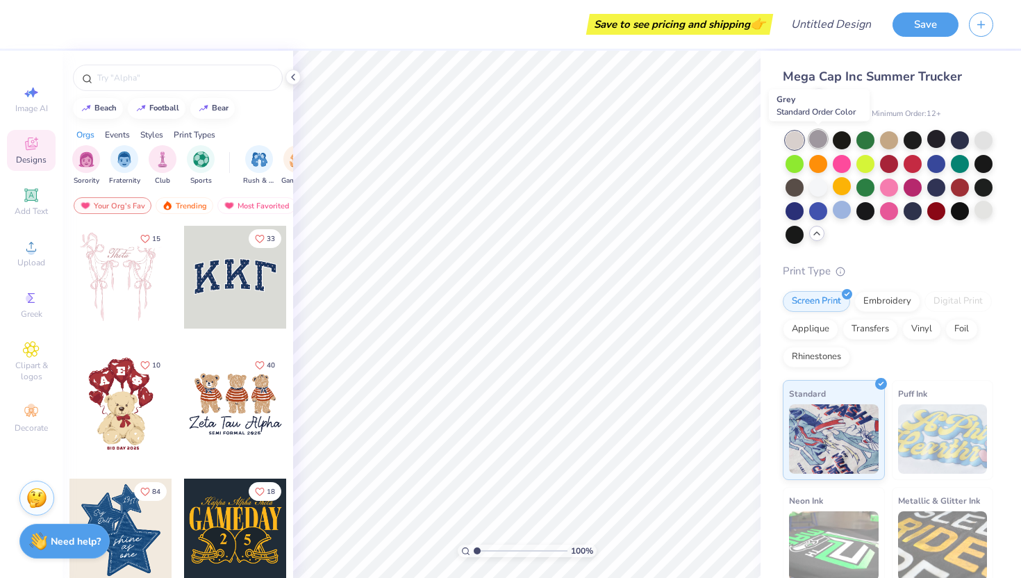
click at [811, 138] on div at bounding box center [818, 139] width 18 height 18
click at [789, 137] on div at bounding box center [795, 140] width 18 height 18
click at [813, 185] on div at bounding box center [818, 186] width 18 height 18
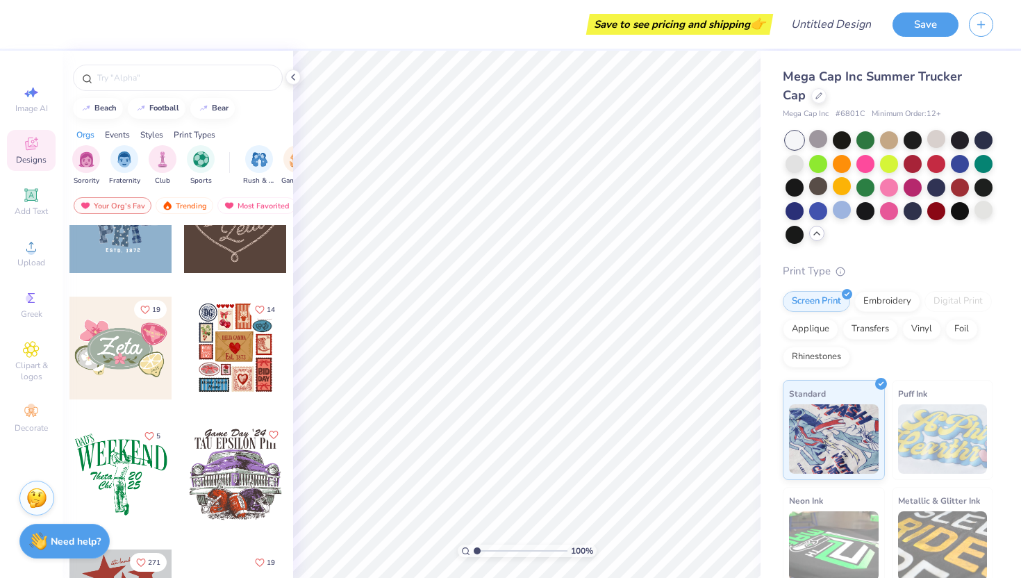
scroll to position [599, 0]
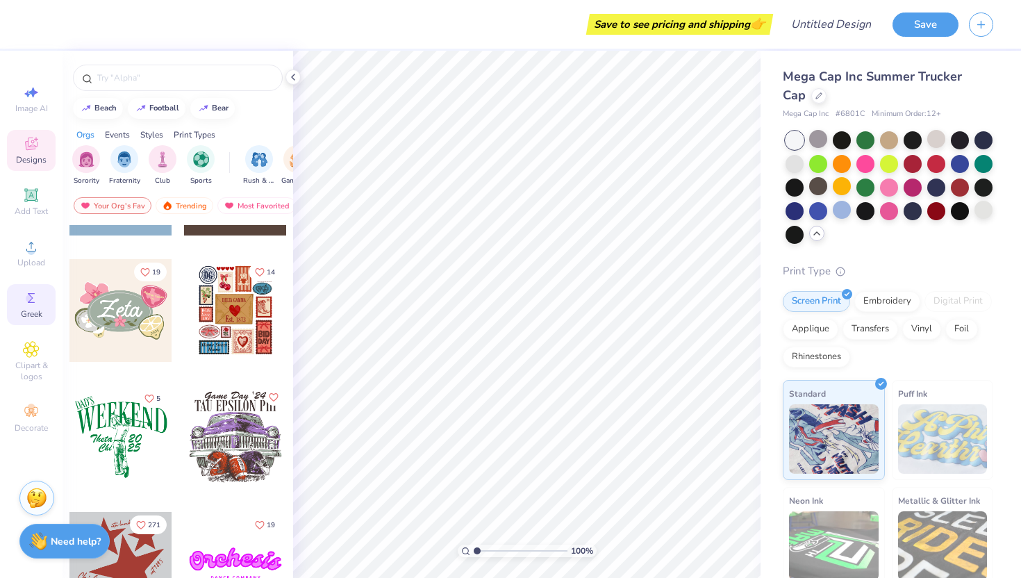
click at [40, 318] on span "Greek" at bounding box center [32, 313] width 22 height 11
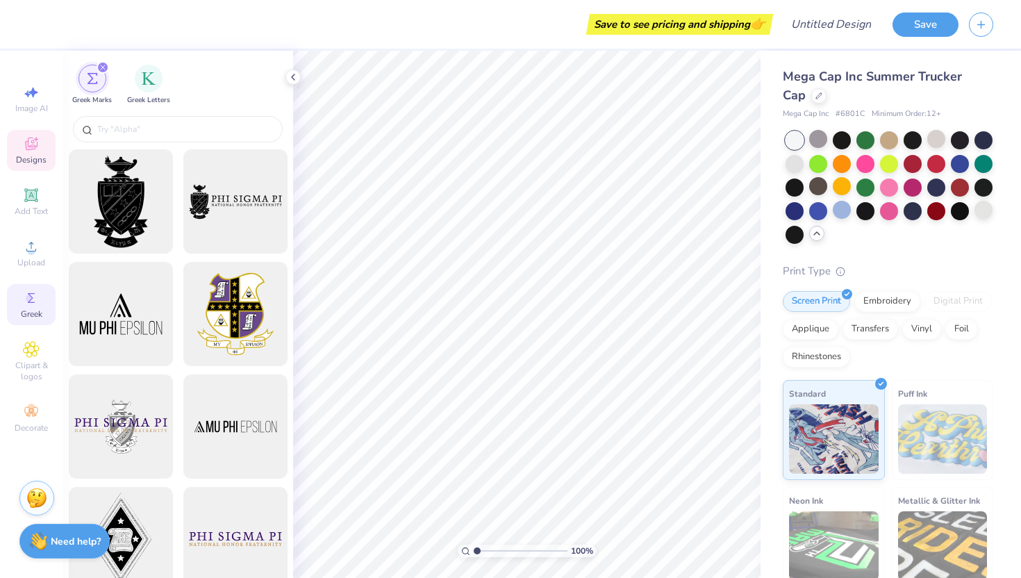
click at [29, 155] on span "Designs" at bounding box center [31, 159] width 31 height 11
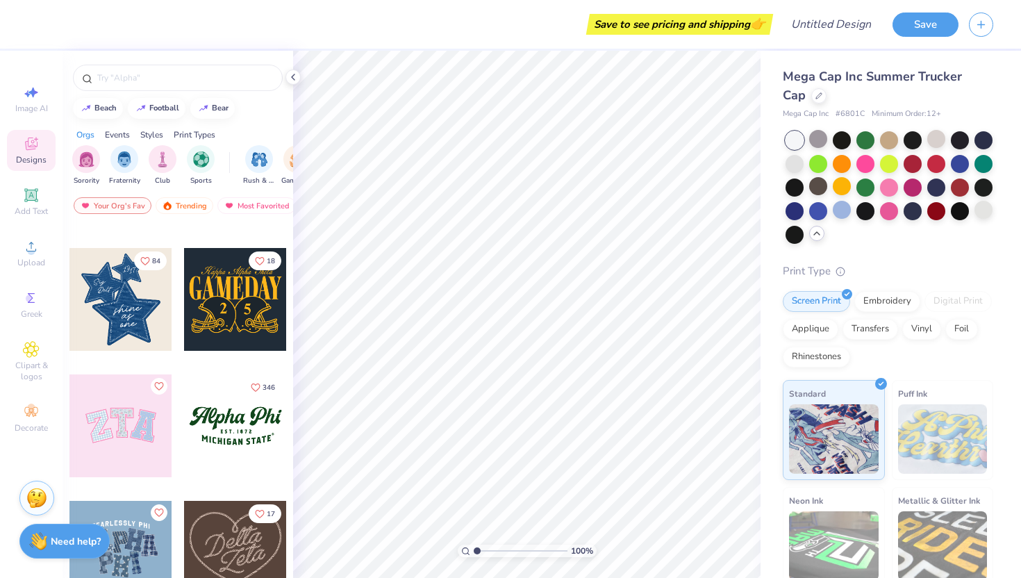
scroll to position [0, 0]
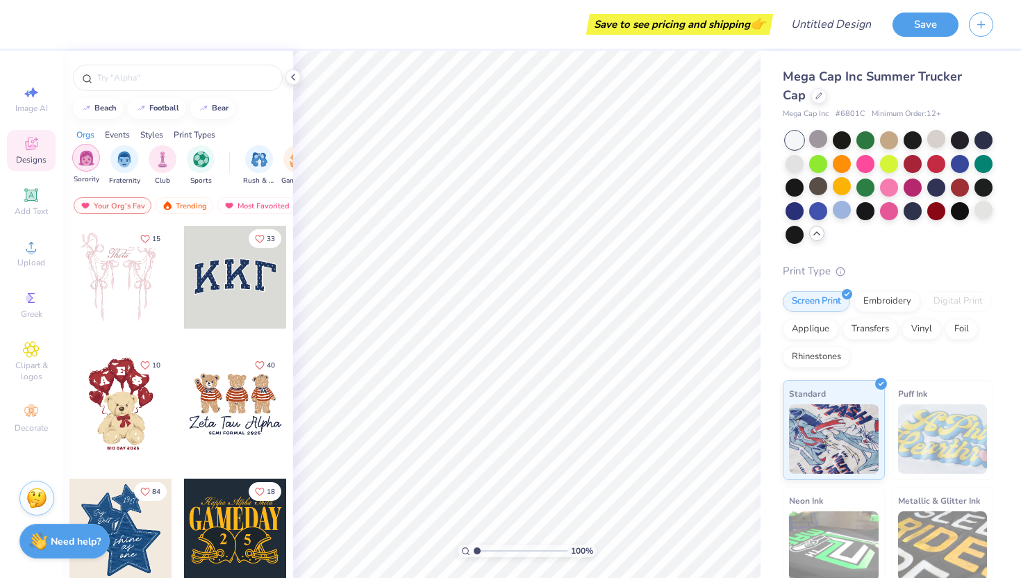
click at [85, 171] on div "filter for Sorority" at bounding box center [86, 158] width 28 height 28
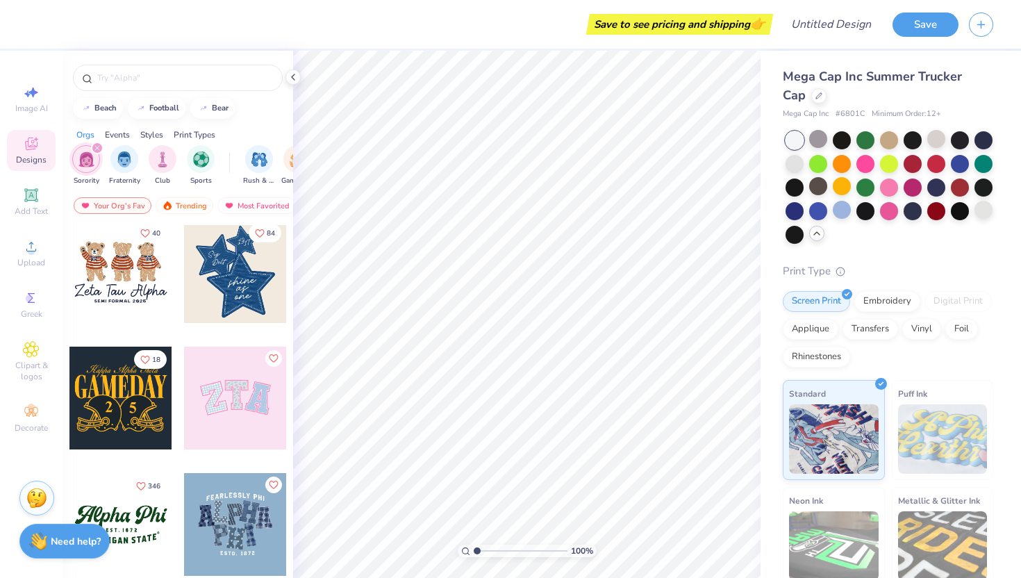
scroll to position [250, 0]
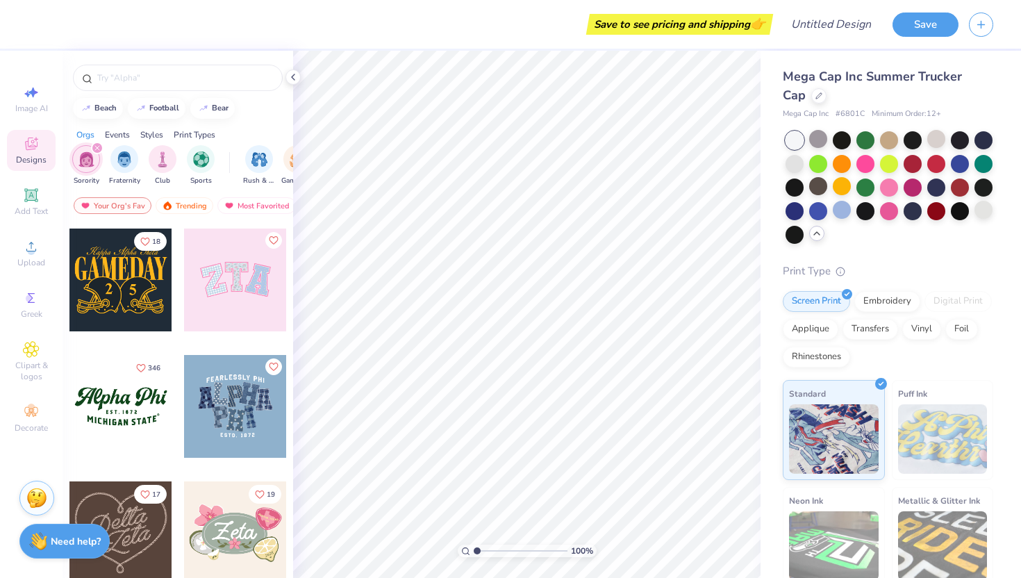
click at [222, 294] on div at bounding box center [235, 280] width 103 height 103
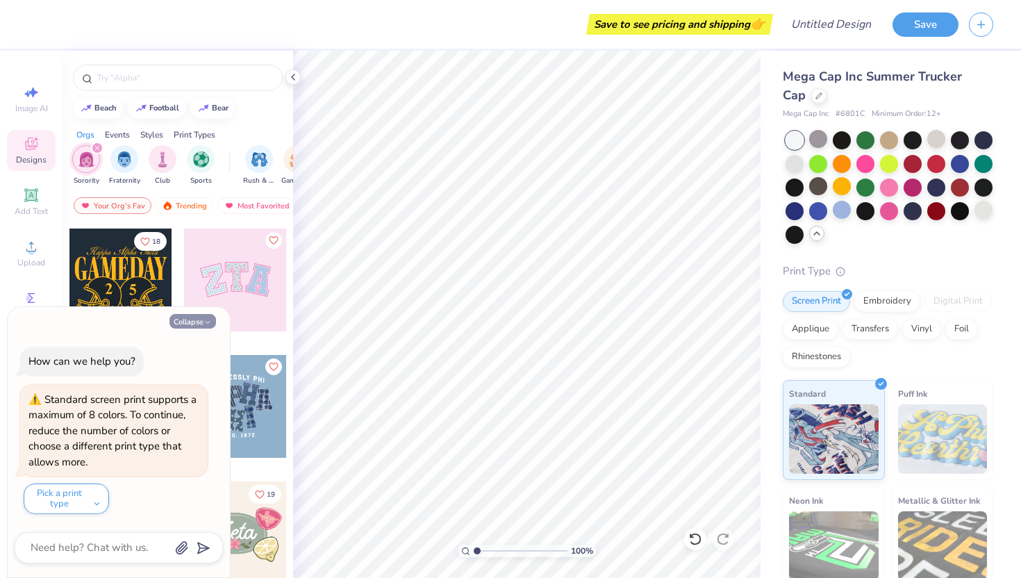
click at [204, 320] on icon "button" at bounding box center [208, 322] width 8 height 8
type textarea "x"
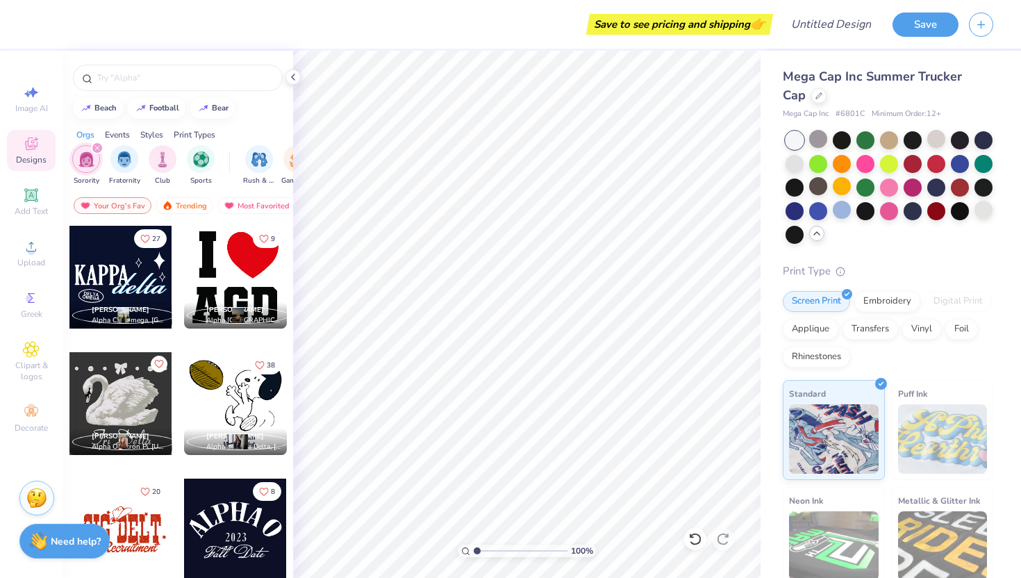
scroll to position [6215, 0]
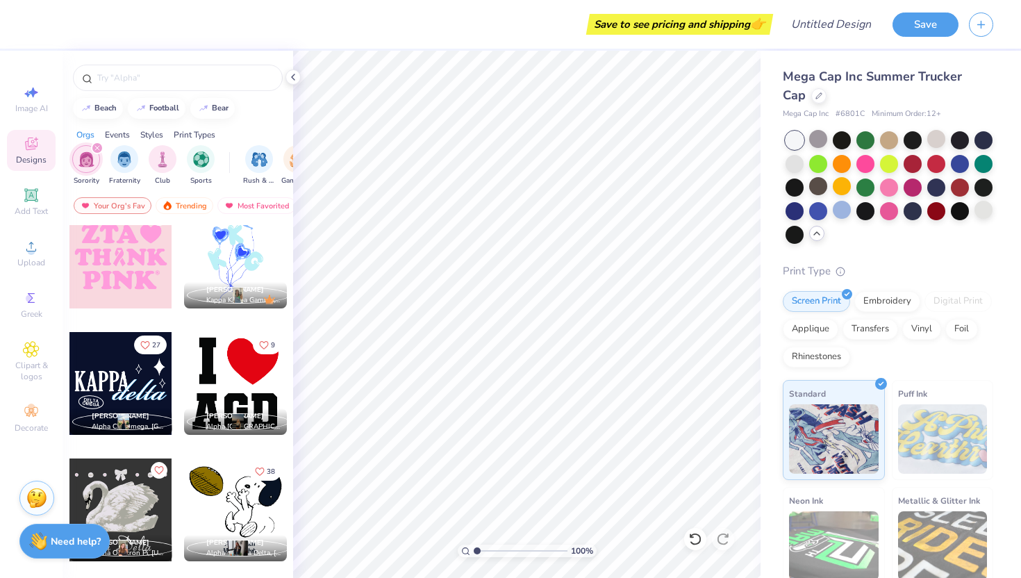
click at [249, 365] on div at bounding box center [235, 383] width 103 height 103
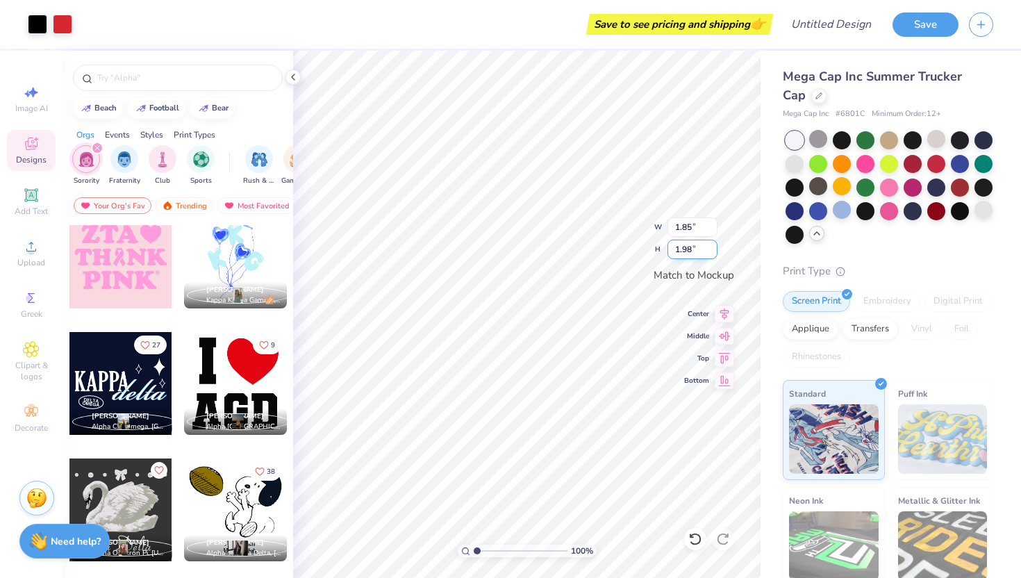
type input "1.85"
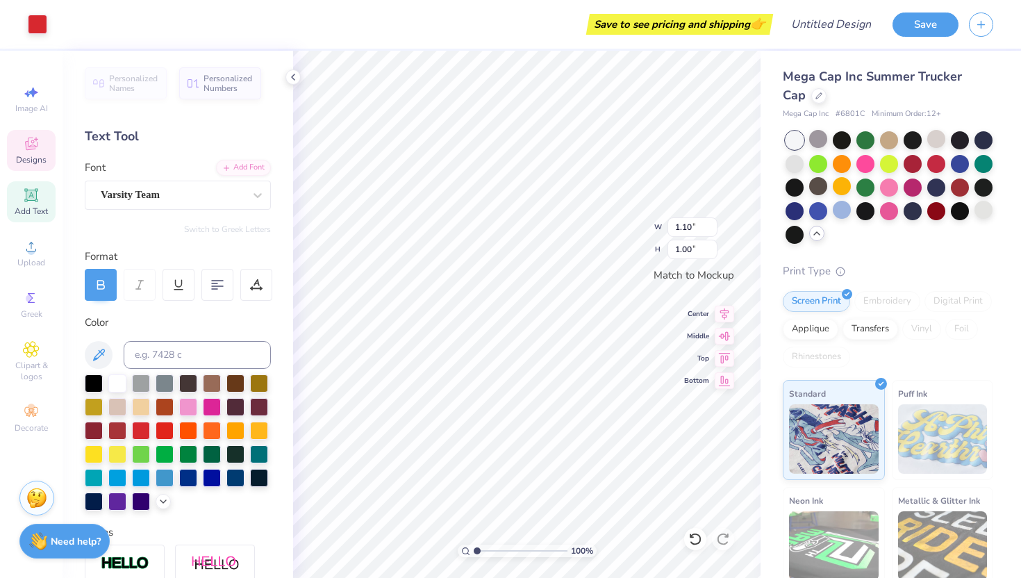
type input "1.52"
type input "1.38"
type input "0.36"
type input "1.00"
click at [699, 543] on icon at bounding box center [695, 539] width 14 height 14
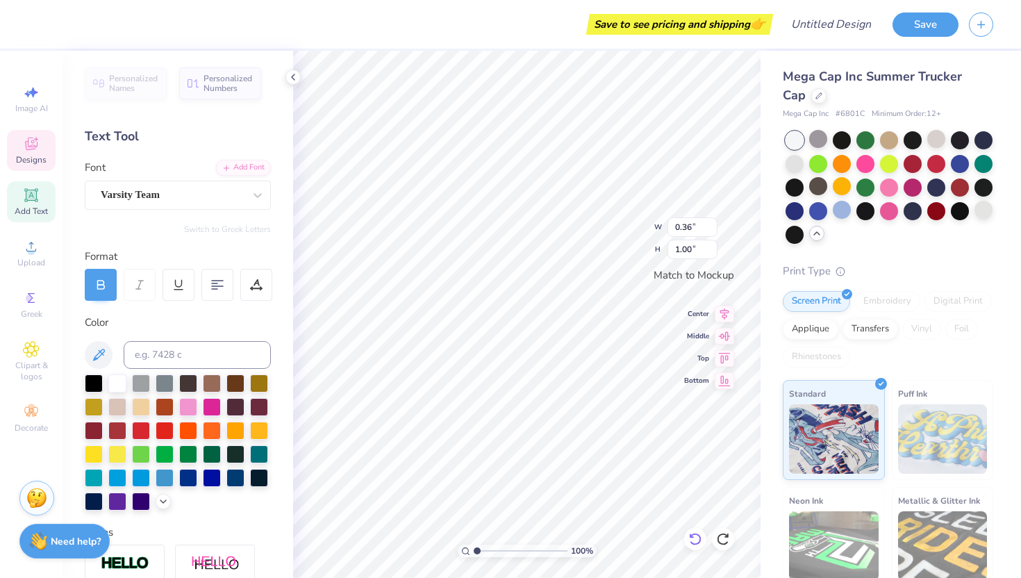
click at [699, 543] on icon at bounding box center [695, 539] width 14 height 14
click at [24, 159] on span "Designs" at bounding box center [31, 159] width 31 height 11
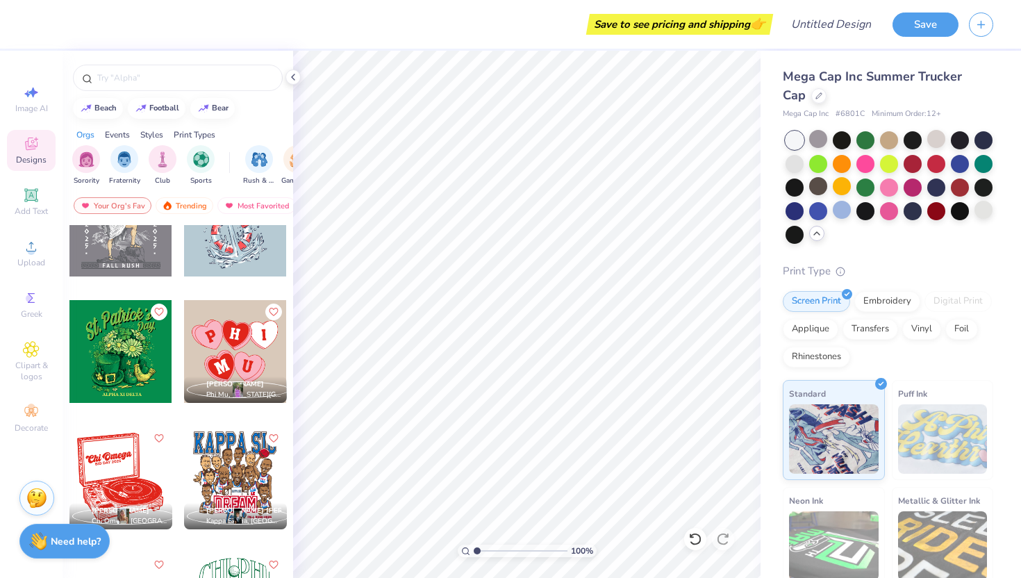
scroll to position [14087, 0]
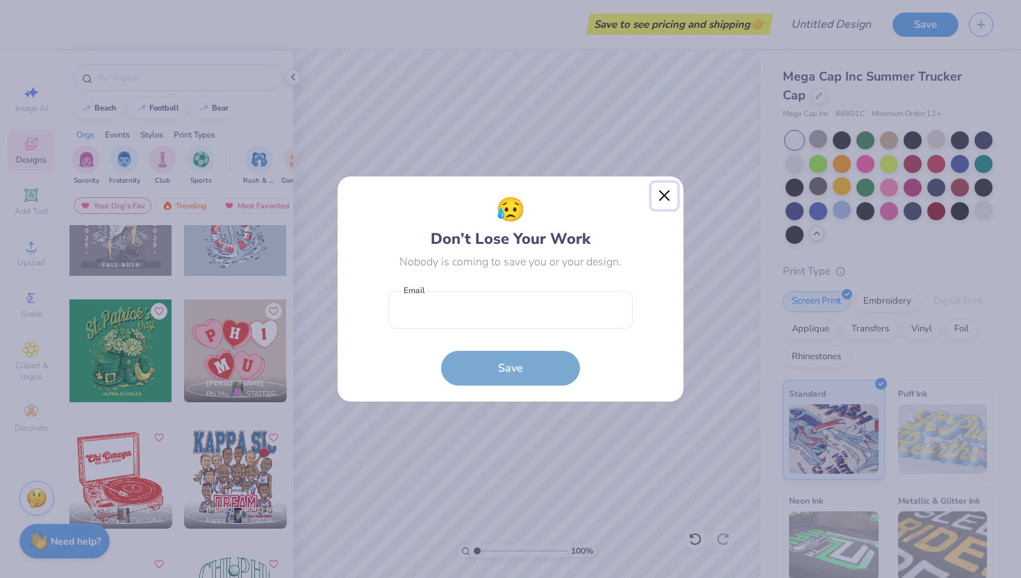
click at [656, 189] on button "Close" at bounding box center [665, 196] width 26 height 26
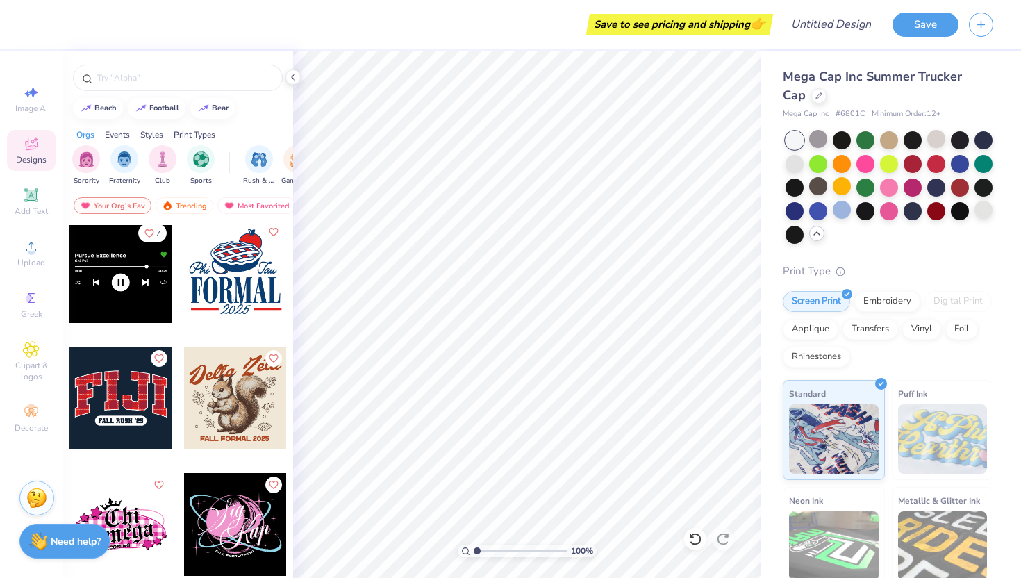
scroll to position [20512, 0]
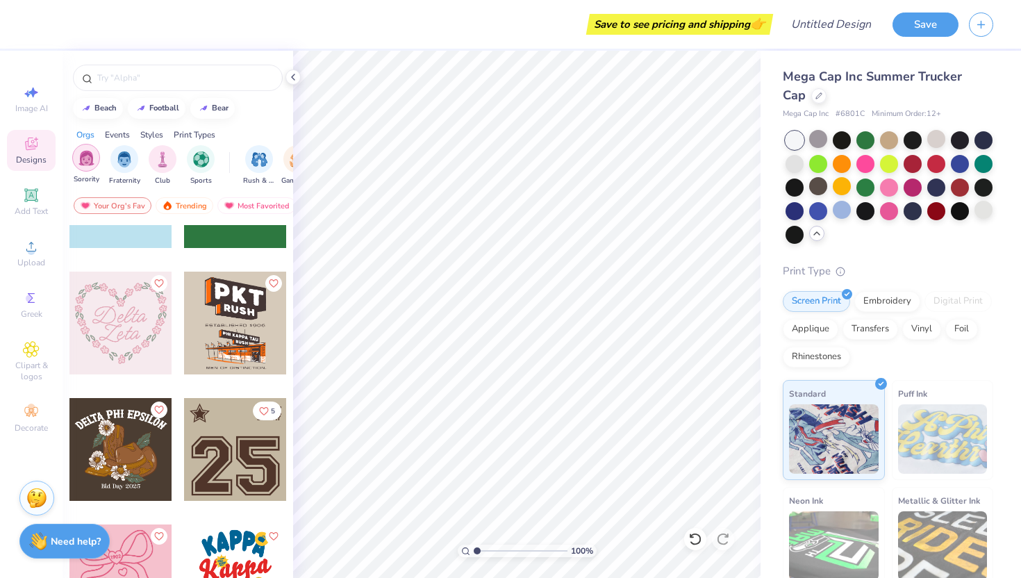
click at [90, 167] on div "filter for Sorority" at bounding box center [86, 158] width 28 height 28
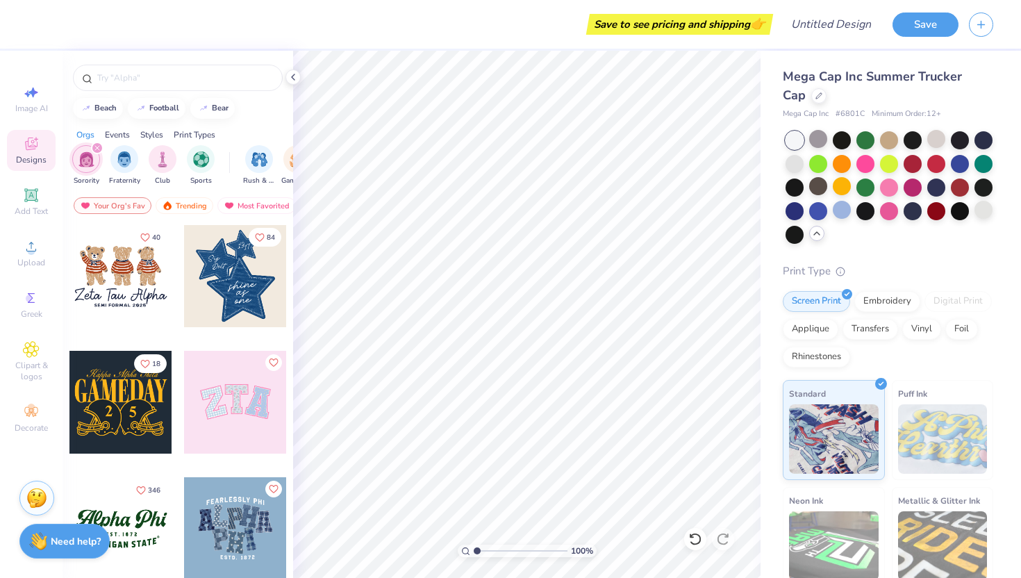
scroll to position [0, 0]
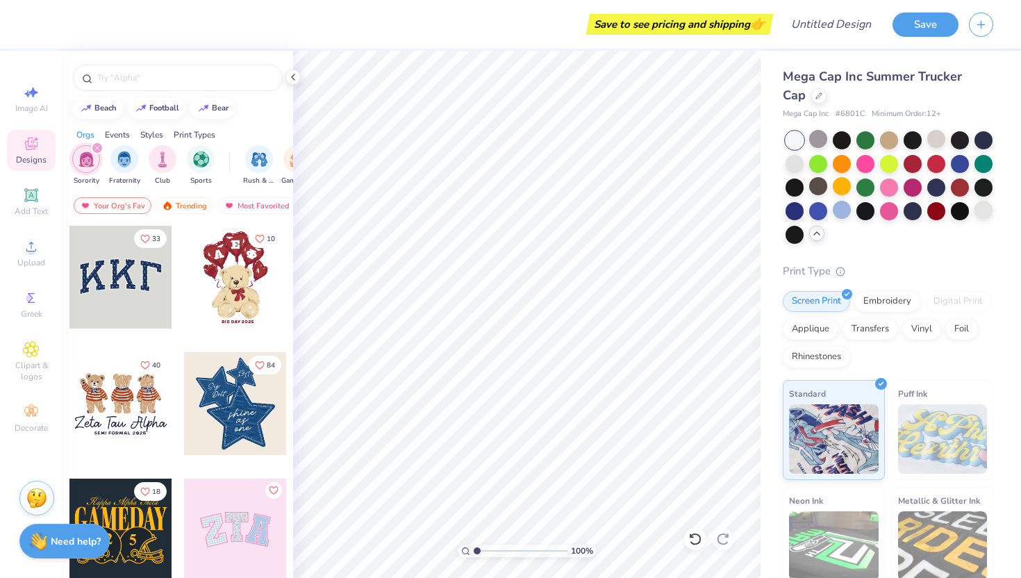
click at [127, 415] on div at bounding box center [120, 403] width 103 height 103
type input "0.44"
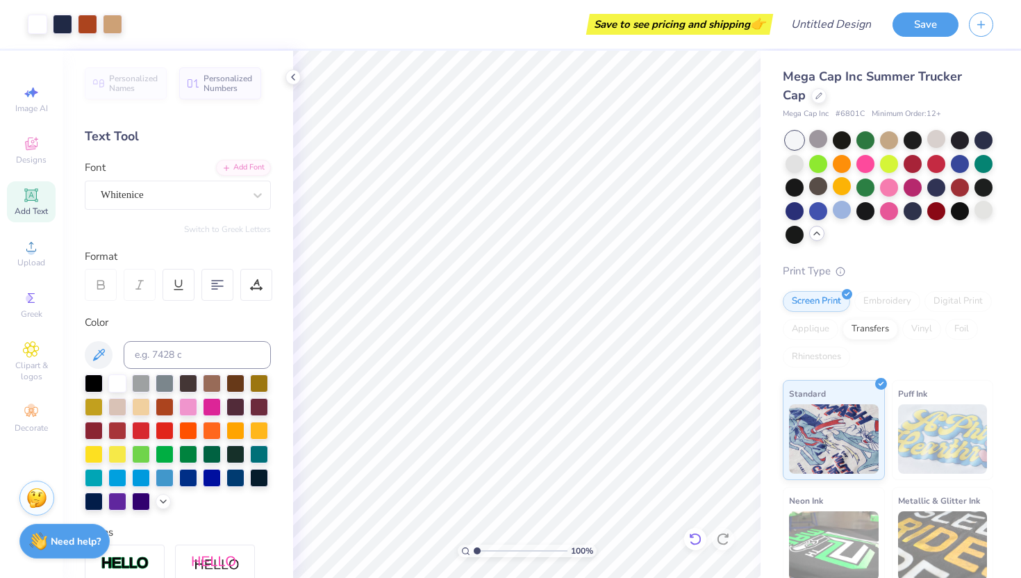
click at [688, 541] on div at bounding box center [695, 539] width 22 height 22
click at [693, 536] on icon at bounding box center [695, 539] width 14 height 14
click at [24, 136] on icon at bounding box center [31, 143] width 17 height 17
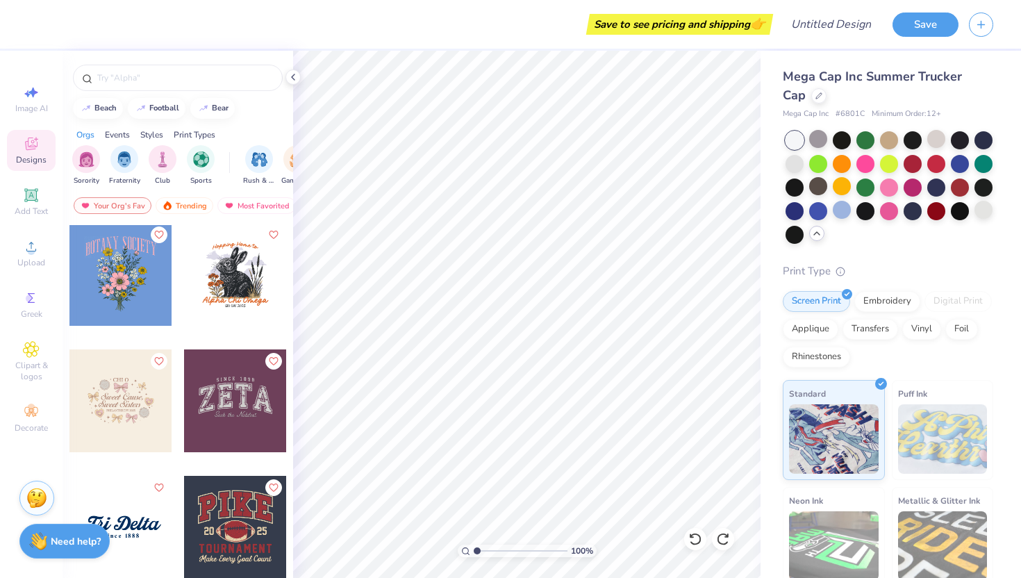
scroll to position [12620, 0]
